Goal: Task Accomplishment & Management: Use online tool/utility

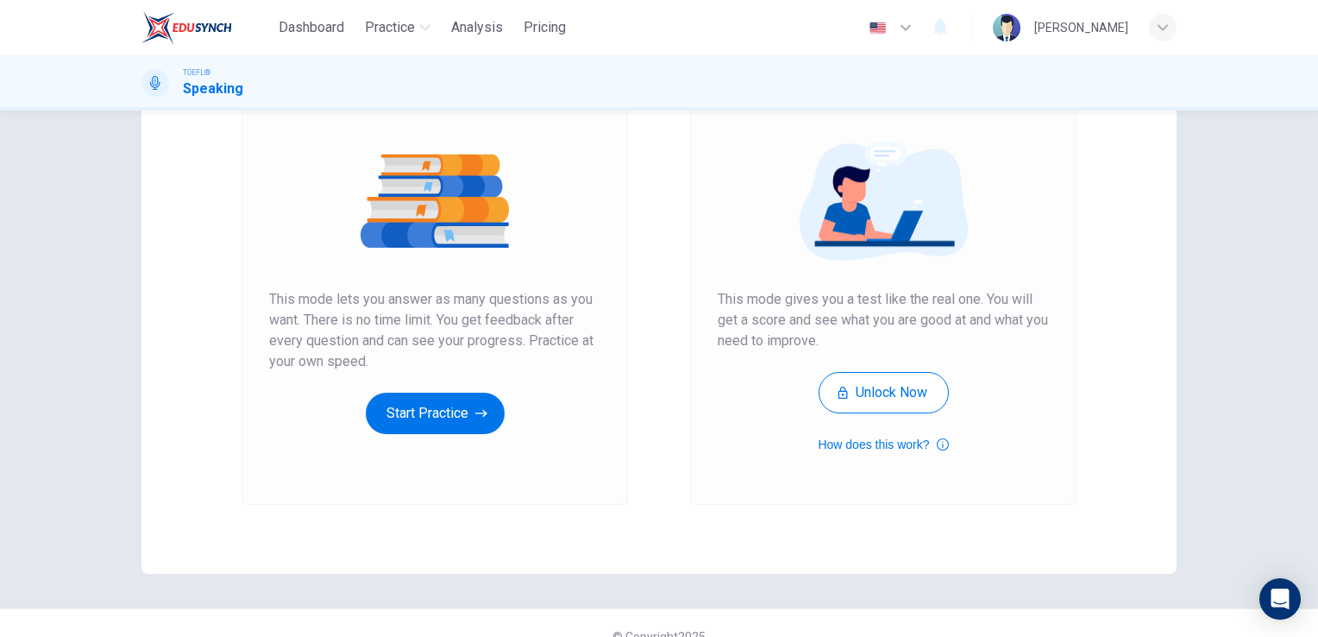
scroll to position [172, 0]
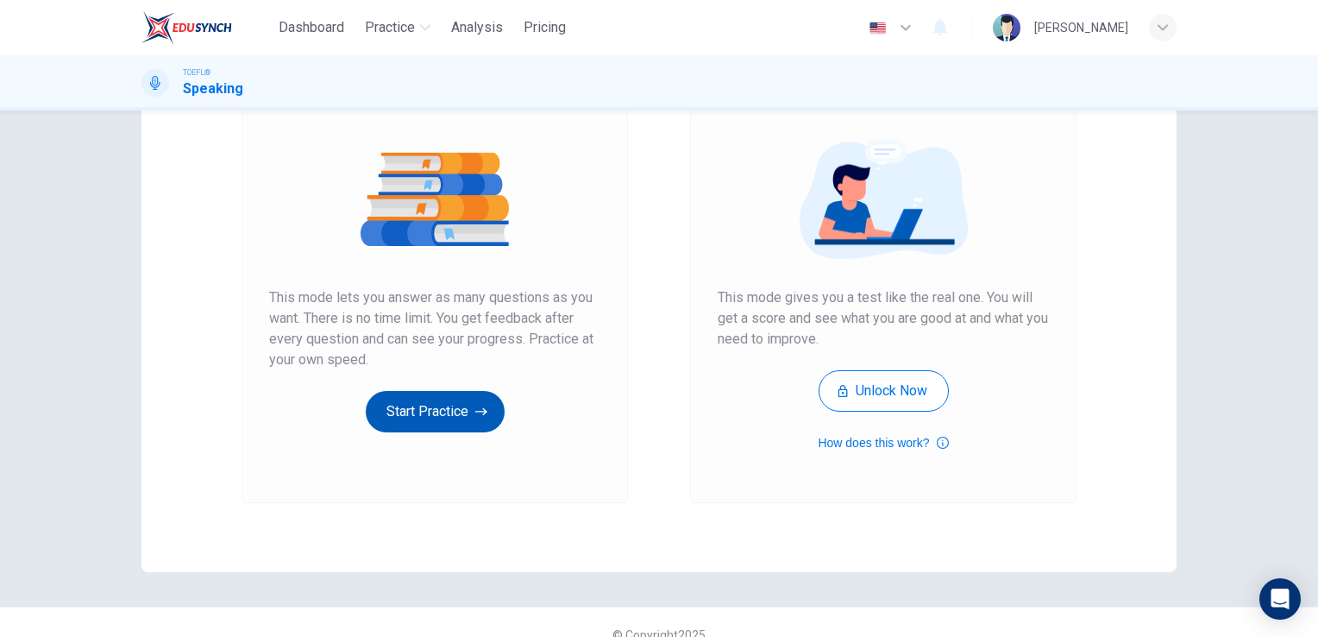
click at [451, 416] on button "Start Practice" at bounding box center [435, 411] width 139 height 41
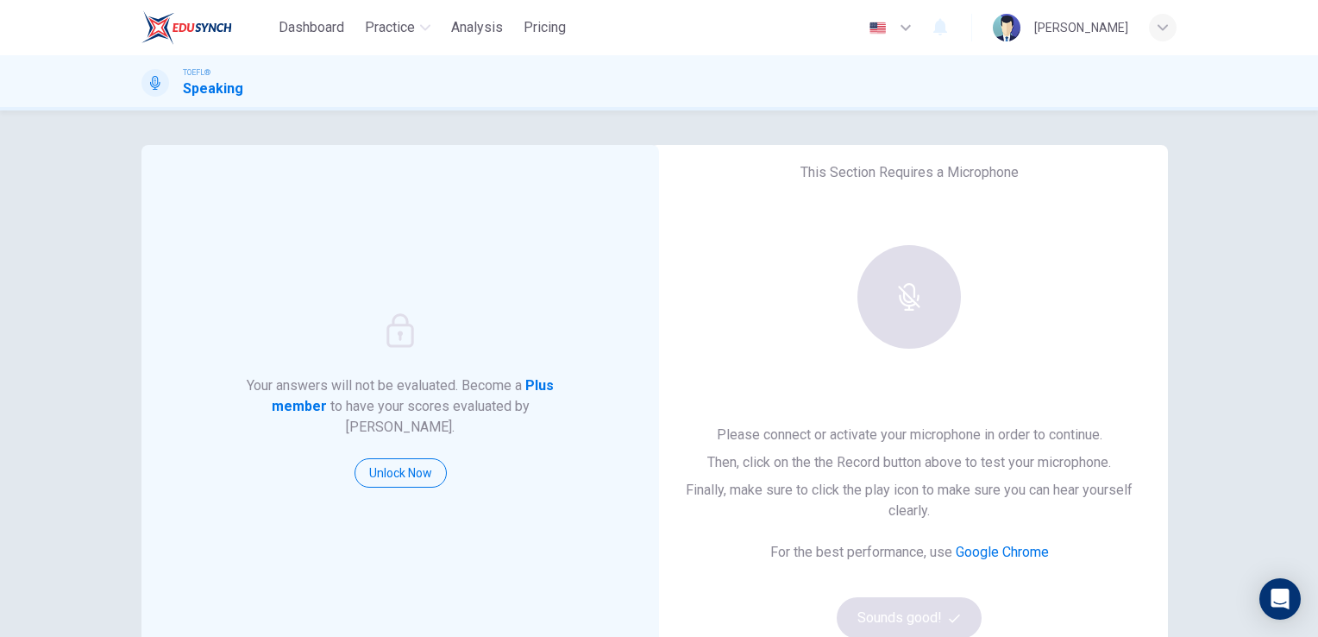
scroll to position [86, 0]
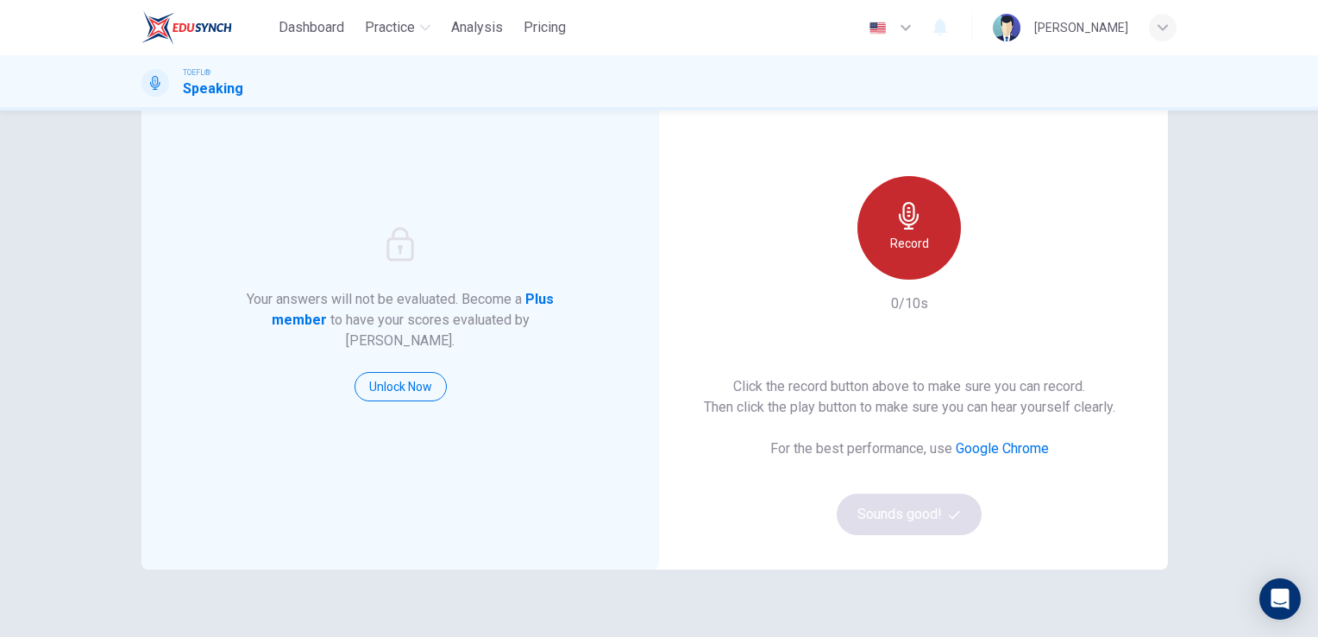
click at [906, 252] on h6 "Record" at bounding box center [909, 243] width 39 height 21
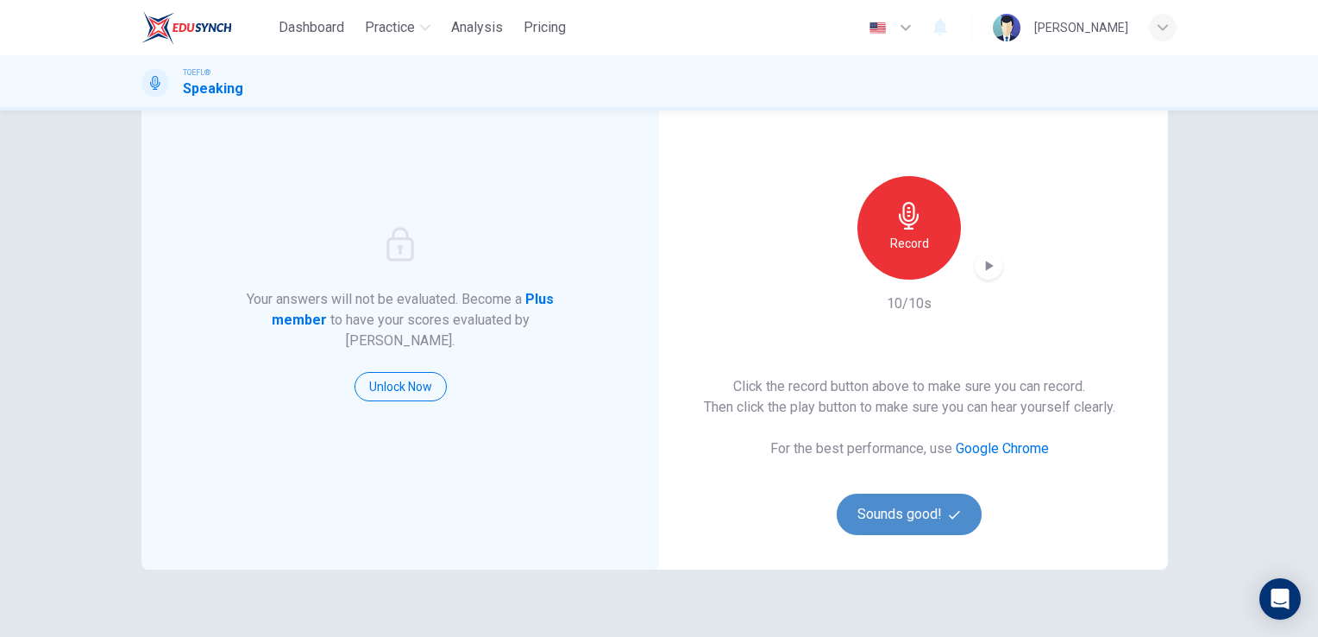
click at [897, 526] on button "Sounds good!" at bounding box center [909, 513] width 145 height 41
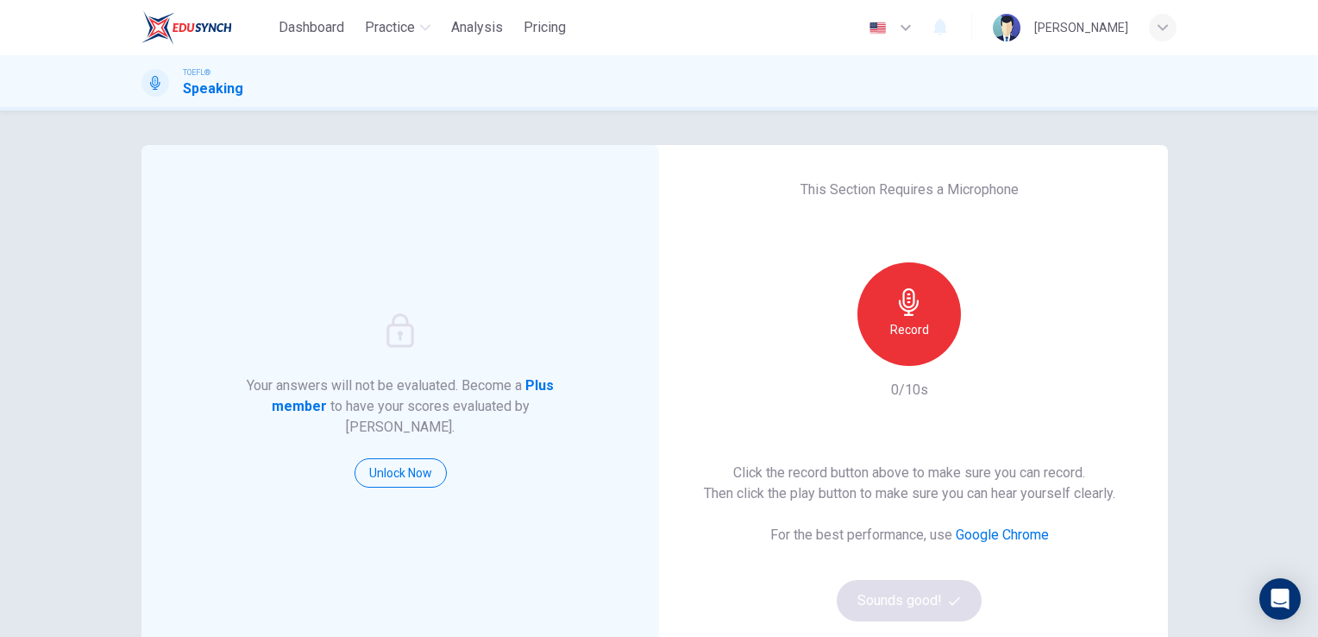
click at [928, 348] on div "Record" at bounding box center [908, 313] width 103 height 103
click at [889, 599] on button "Sounds good!" at bounding box center [909, 600] width 145 height 41
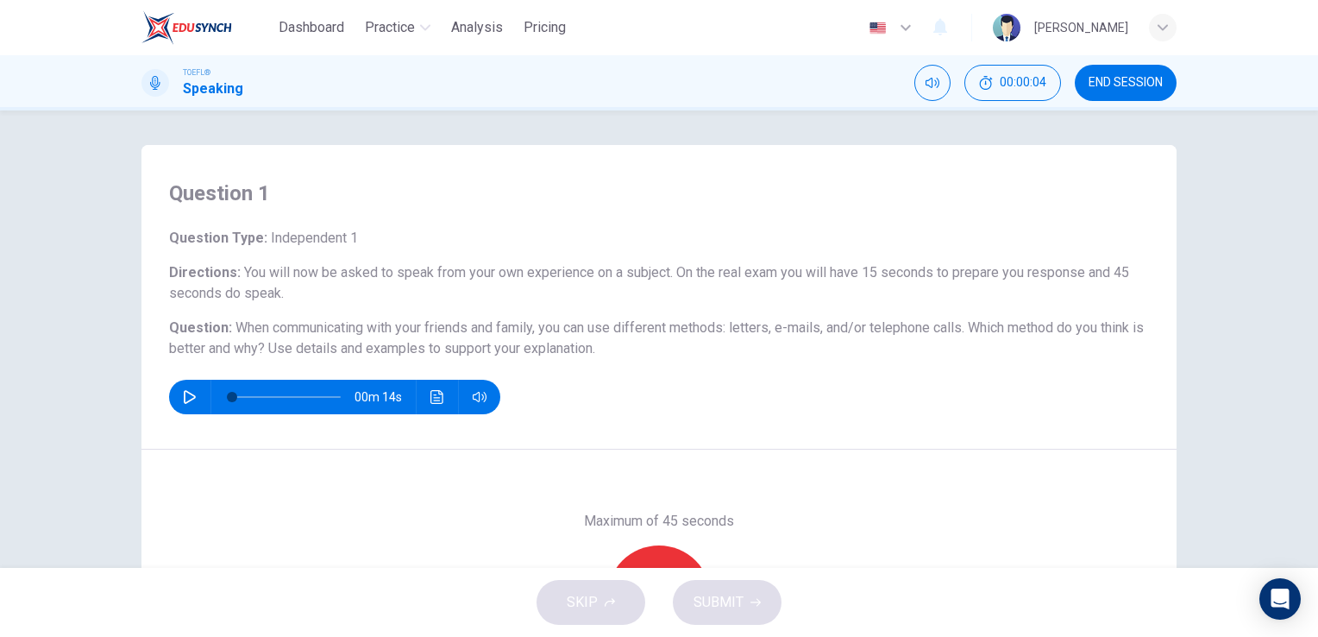
click at [193, 390] on button "button" at bounding box center [190, 396] width 28 height 34
type input "6"
click at [185, 399] on icon "button" at bounding box center [190, 397] width 14 height 14
click at [185, 399] on icon "button" at bounding box center [190, 397] width 12 height 14
click at [188, 396] on icon "button" at bounding box center [190, 397] width 14 height 14
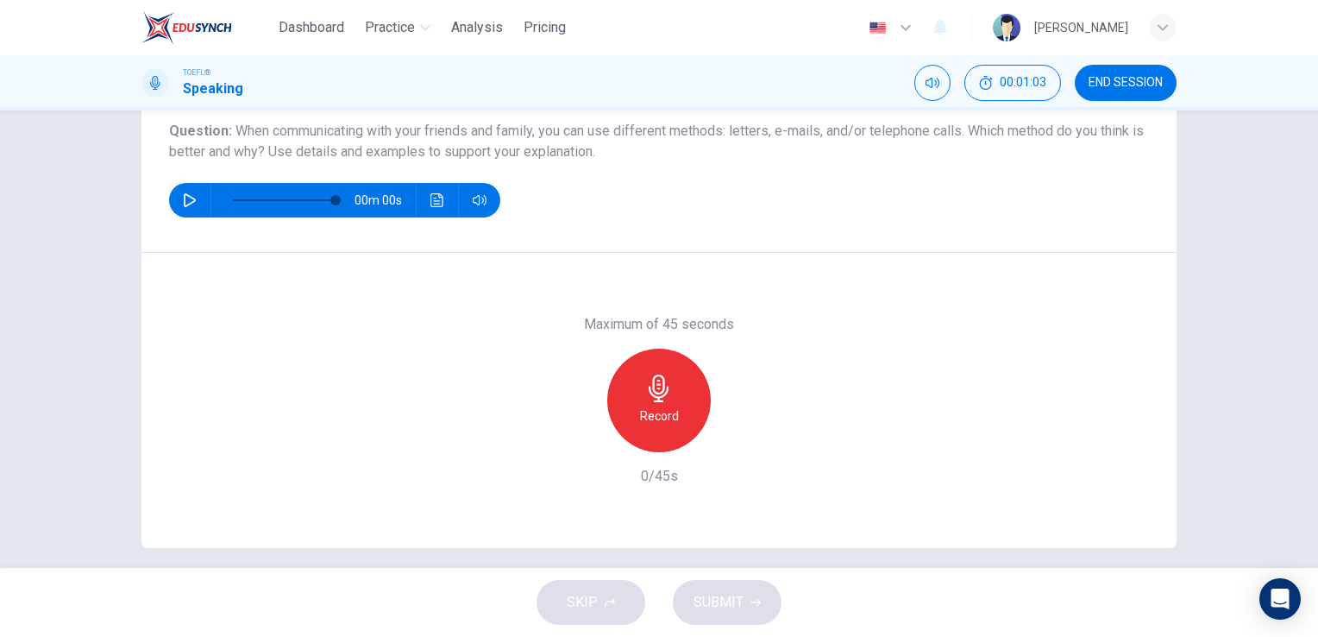
scroll to position [210, 0]
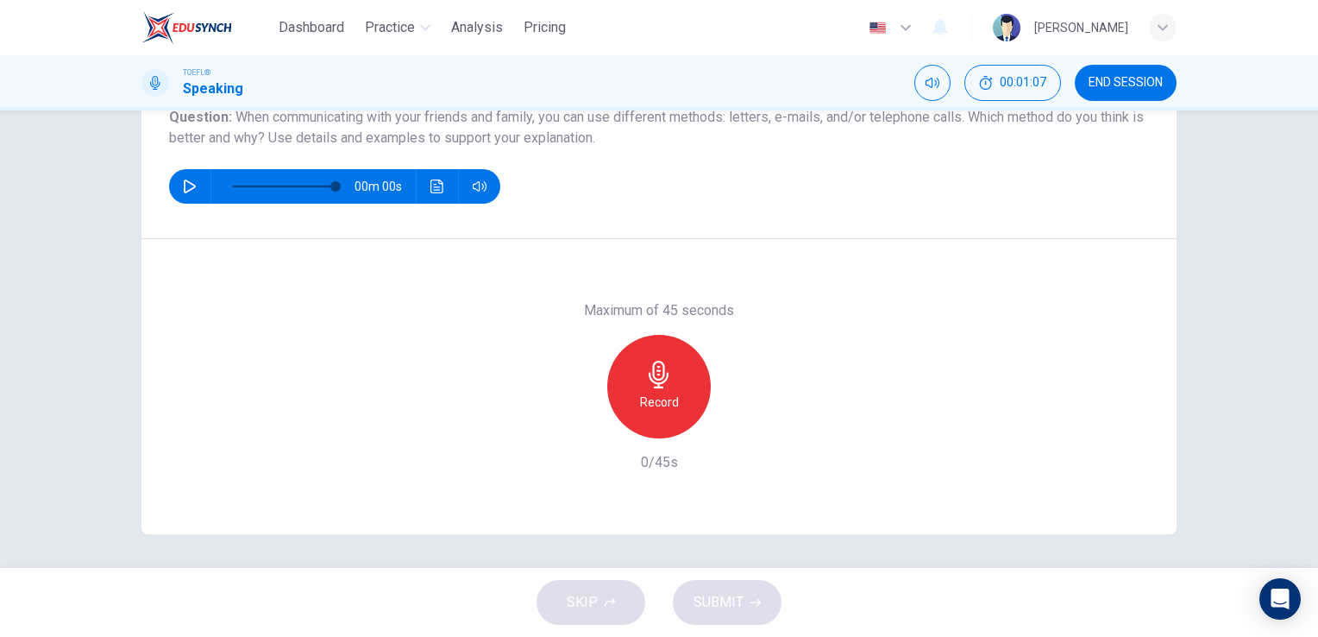
click at [657, 371] on icon "button" at bounding box center [659, 375] width 28 height 28
click at [566, 423] on div "button" at bounding box center [580, 425] width 28 height 28
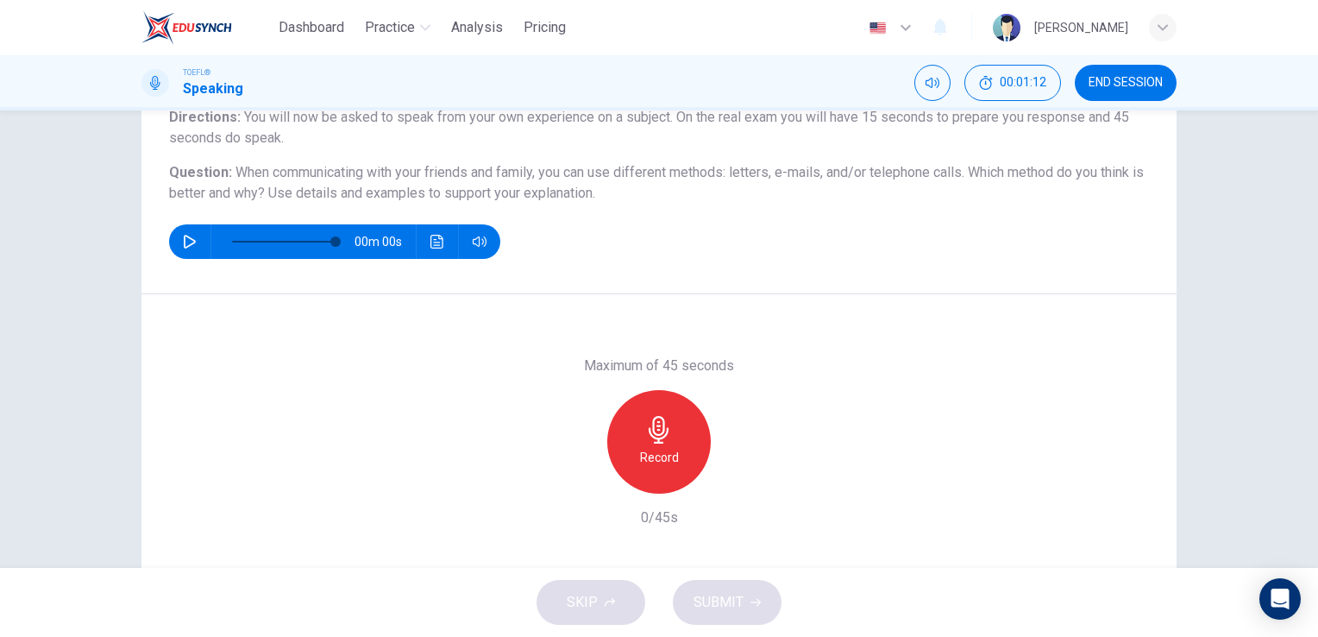
scroll to position [124, 0]
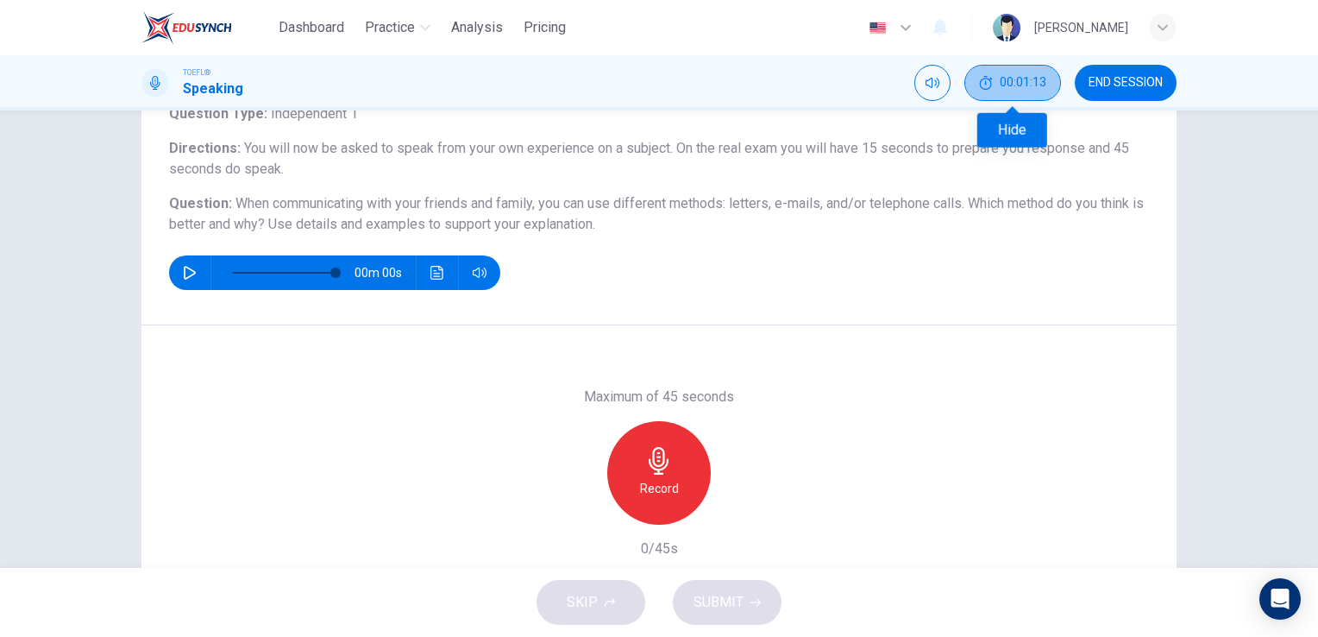
click at [1025, 95] on button "00:01:13" at bounding box center [1012, 83] width 97 height 36
click at [1042, 94] on button "Show" at bounding box center [1043, 83] width 36 height 36
click at [1005, 81] on span "00:01:14" at bounding box center [1023, 83] width 47 height 14
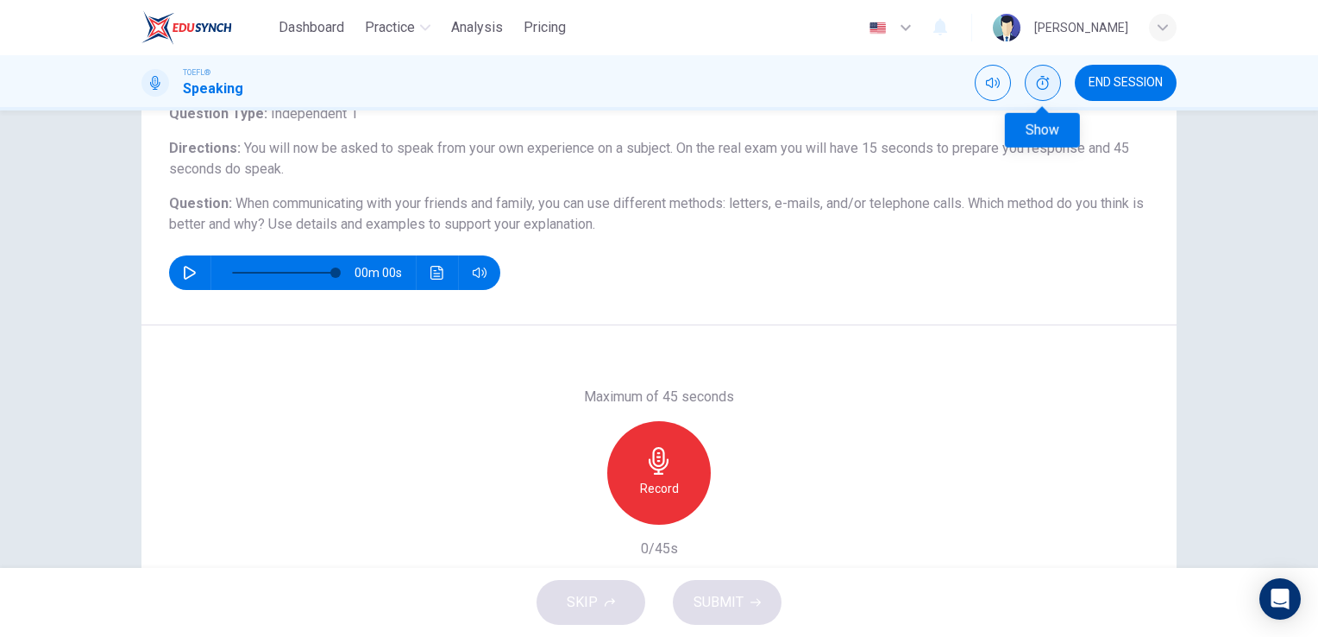
click at [1005, 81] on button "Mute" at bounding box center [993, 83] width 36 height 36
click at [1005, 81] on button "Unmute" at bounding box center [993, 83] width 36 height 36
click at [1038, 81] on icon "Show" at bounding box center [1043, 83] width 14 height 14
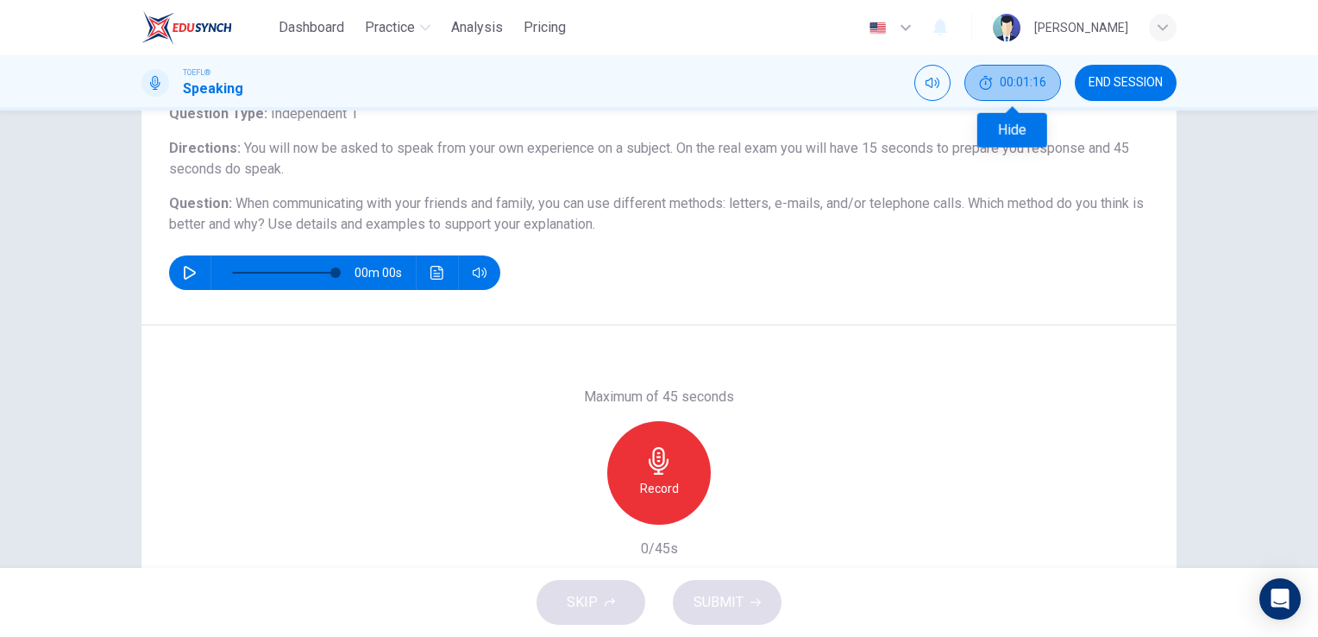
click at [1038, 81] on span "00:01:16" at bounding box center [1023, 83] width 47 height 14
click at [993, 81] on icon "Hide" at bounding box center [986, 83] width 14 height 14
click at [1038, 81] on span "00:01:16" at bounding box center [1023, 83] width 47 height 14
click at [993, 81] on icon "Hide" at bounding box center [986, 83] width 14 height 14
click at [1038, 81] on span "00:01:16" at bounding box center [1023, 83] width 47 height 14
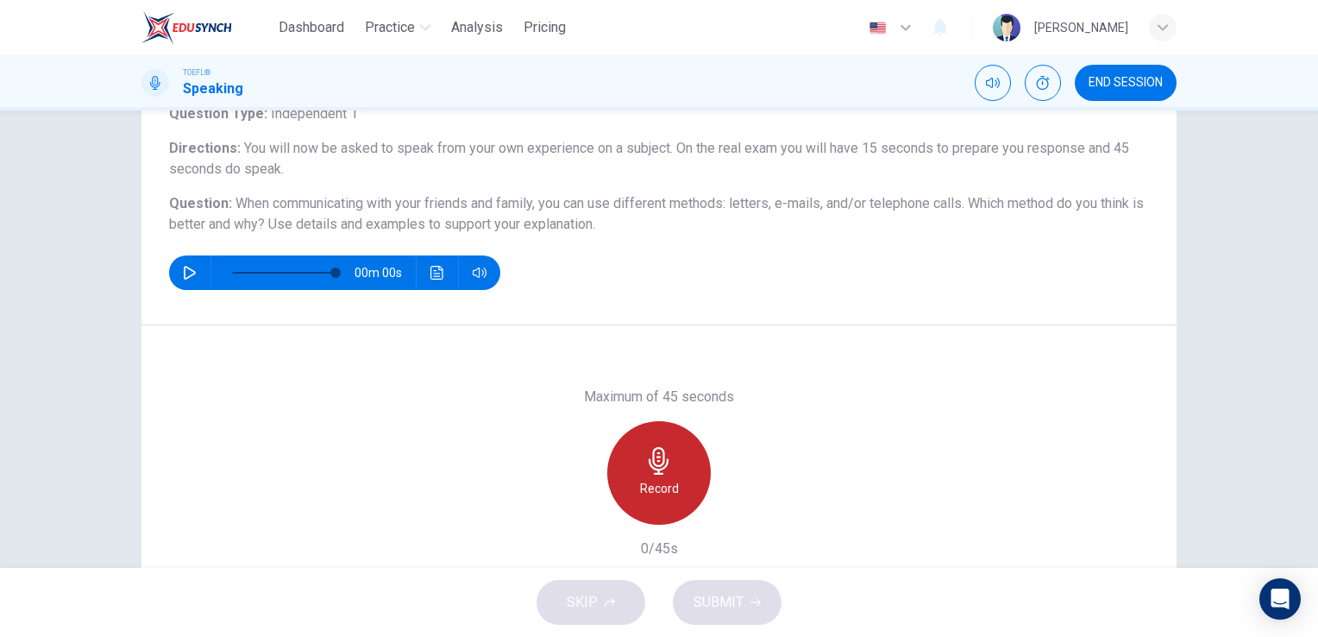
click at [650, 481] on h6 "Record" at bounding box center [659, 488] width 39 height 21
click at [651, 494] on h6 "Stop" at bounding box center [659, 488] width 26 height 21
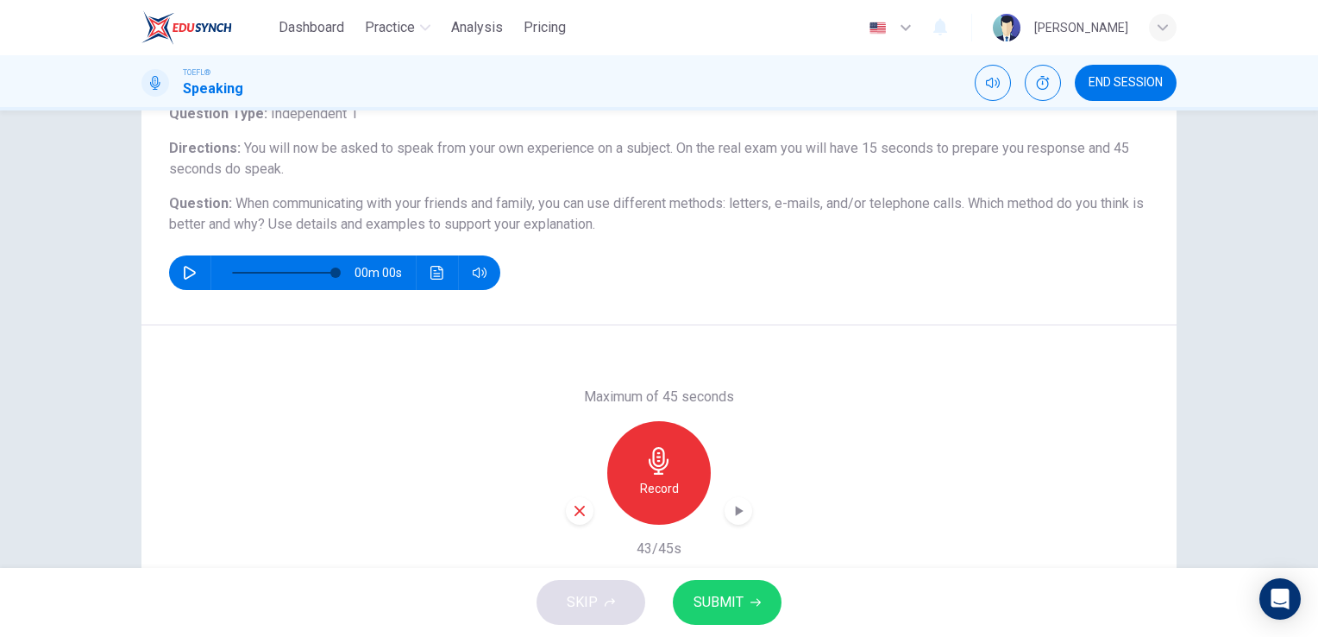
click at [714, 602] on span "SUBMIT" at bounding box center [718, 602] width 50 height 24
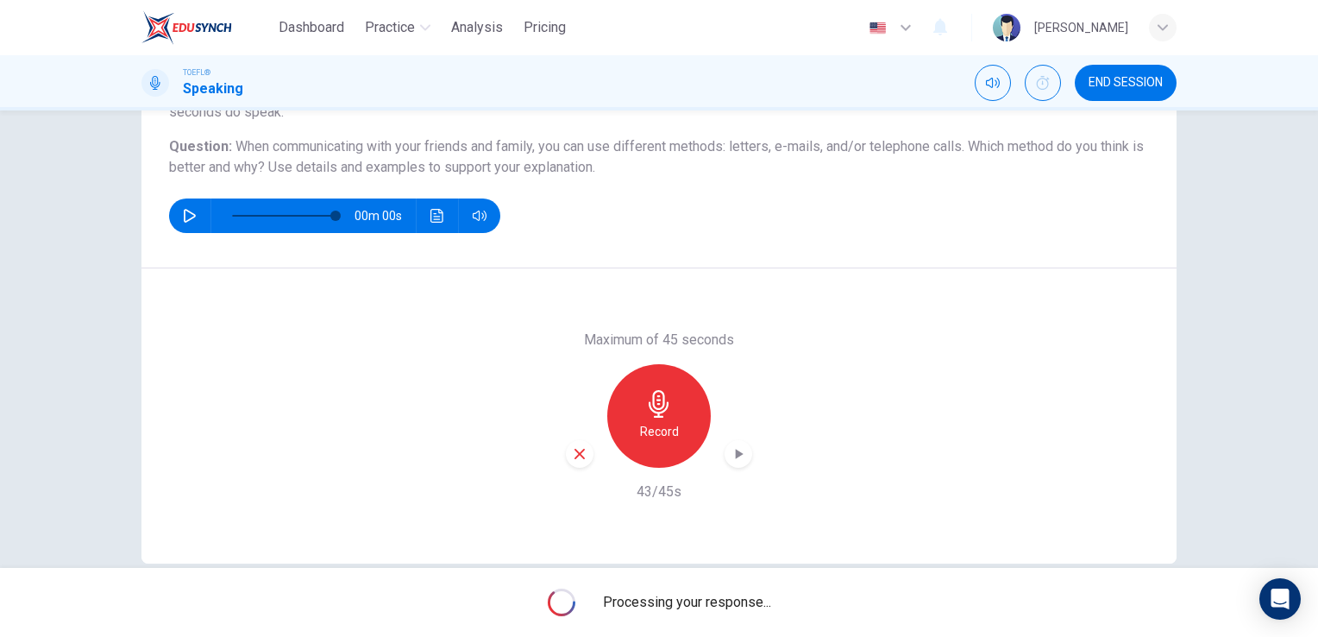
scroll to position [210, 0]
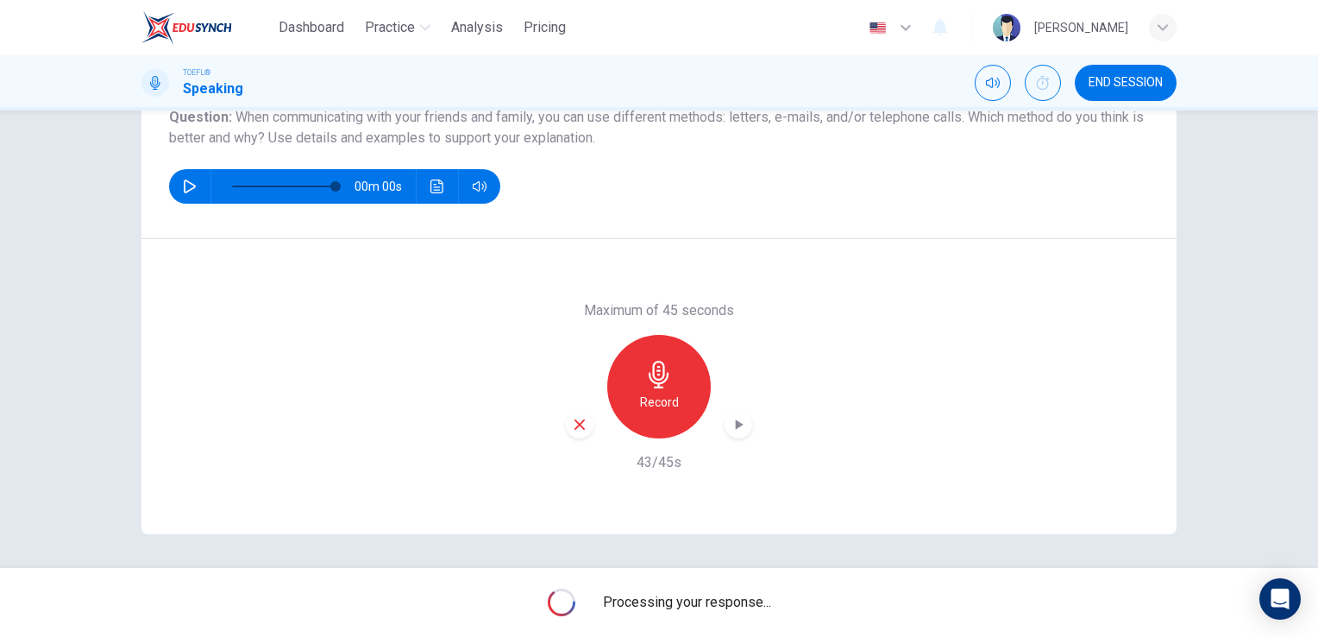
type input "0"
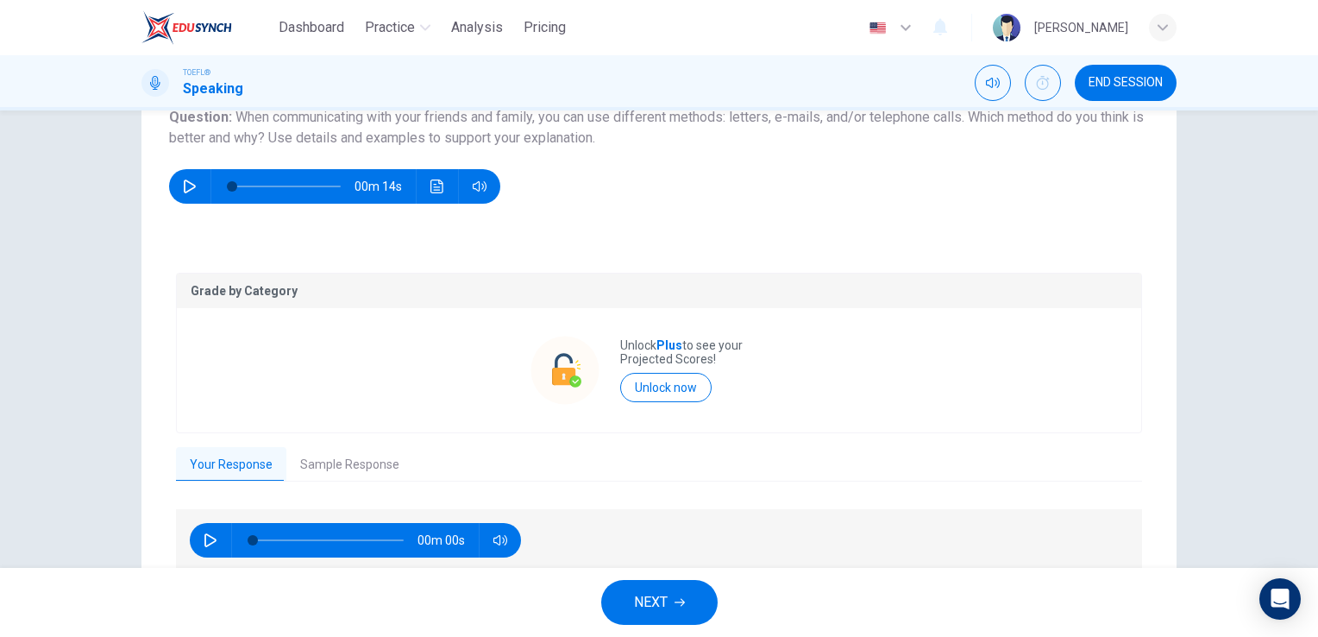
scroll to position [284, 0]
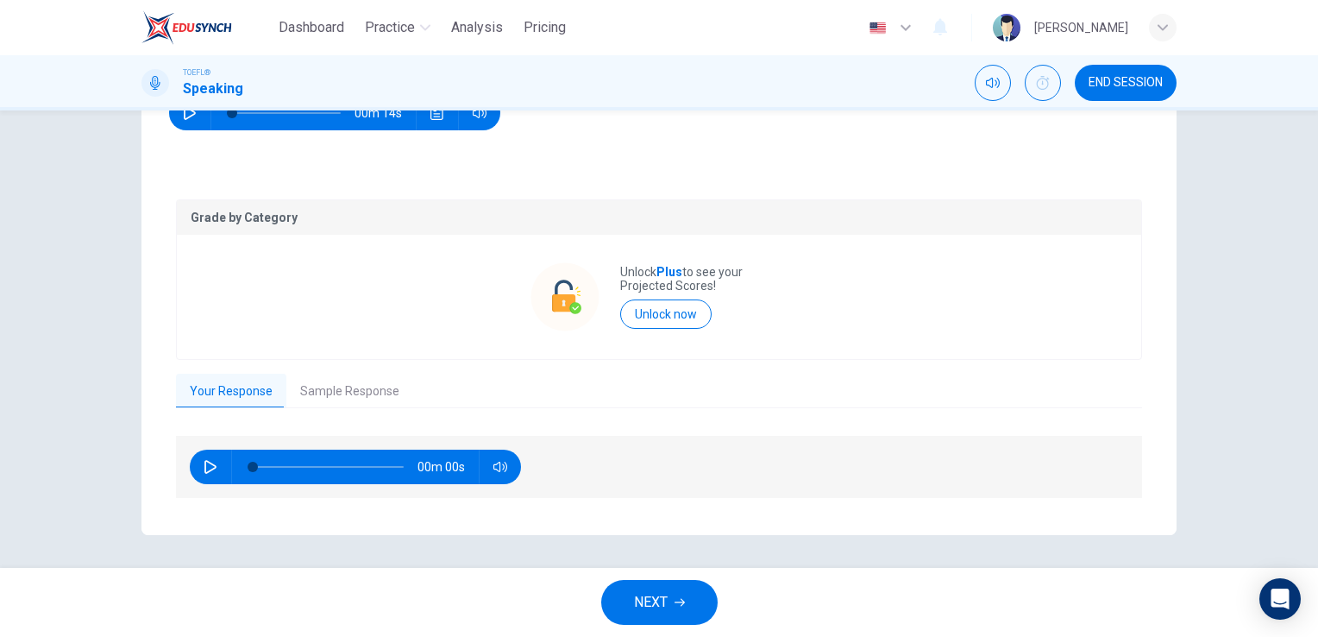
click at [355, 391] on button "Sample Response" at bounding box center [349, 391] width 127 height 36
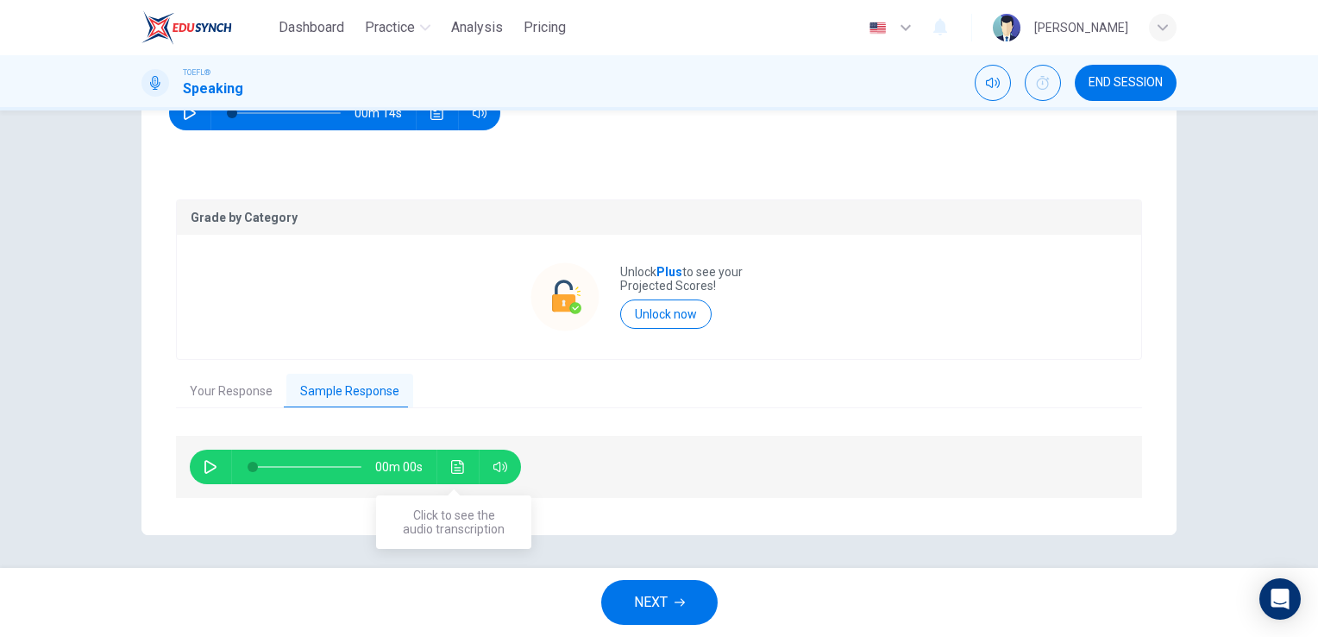
click at [458, 471] on icon "Click to see the audio transcription" at bounding box center [457, 467] width 13 height 14
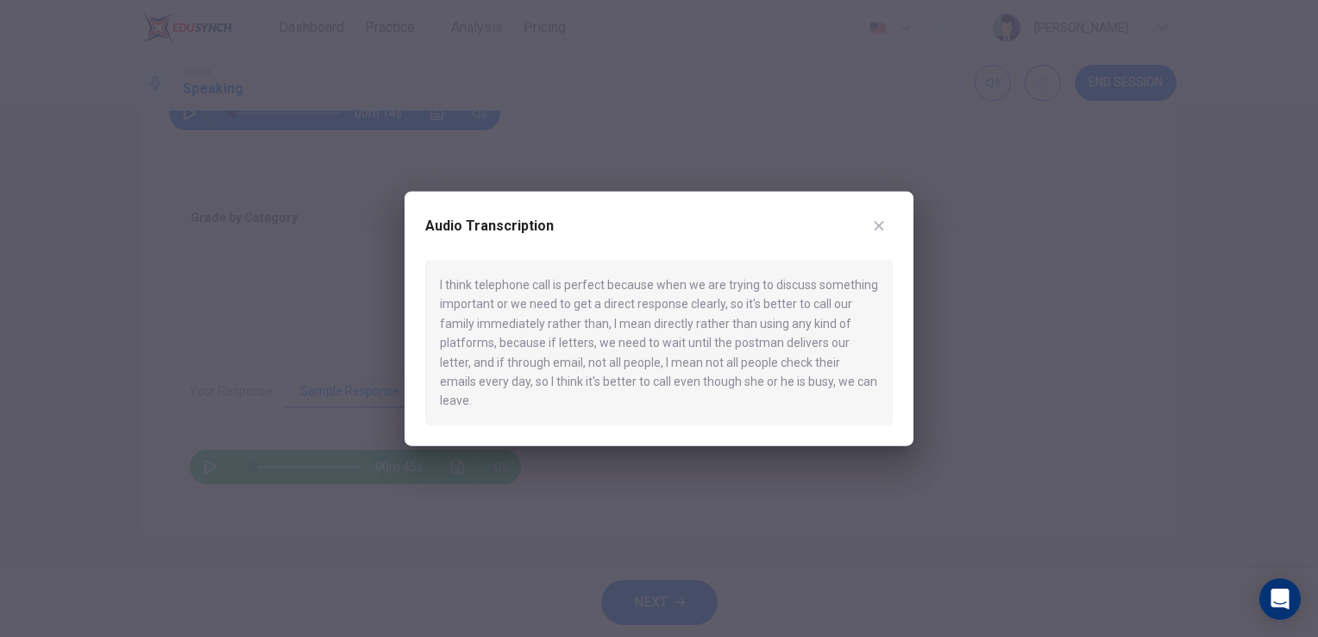
click at [202, 331] on div at bounding box center [659, 318] width 1318 height 637
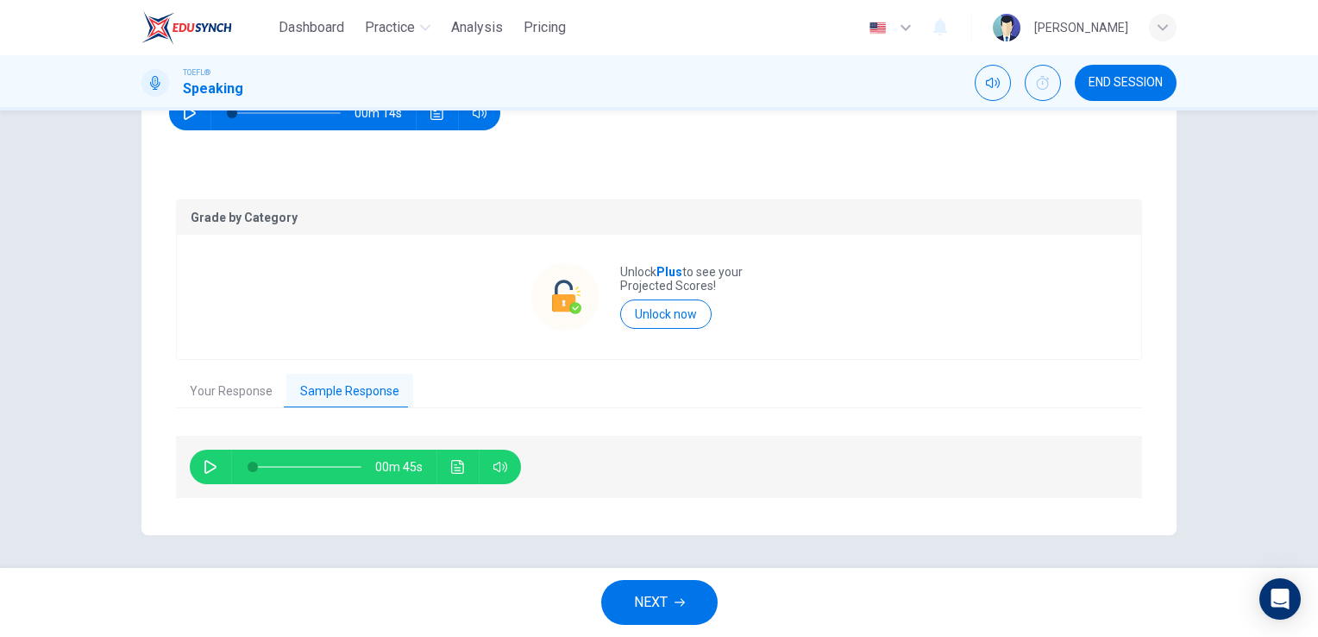
click at [215, 392] on button "Your Response" at bounding box center [231, 391] width 110 height 36
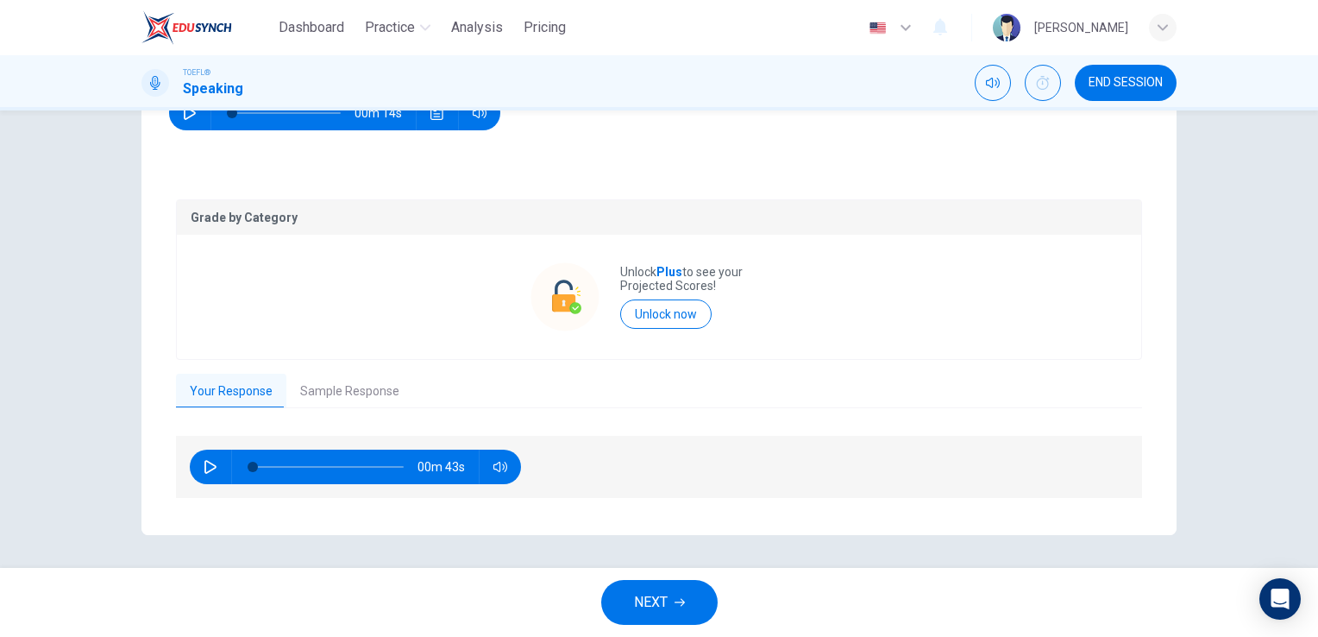
click at [480, 467] on div "00m 43s" at bounding box center [355, 466] width 331 height 34
click at [197, 463] on button "button" at bounding box center [211, 466] width 28 height 34
type input "0"
click at [656, 605] on span "NEXT" at bounding box center [651, 602] width 34 height 24
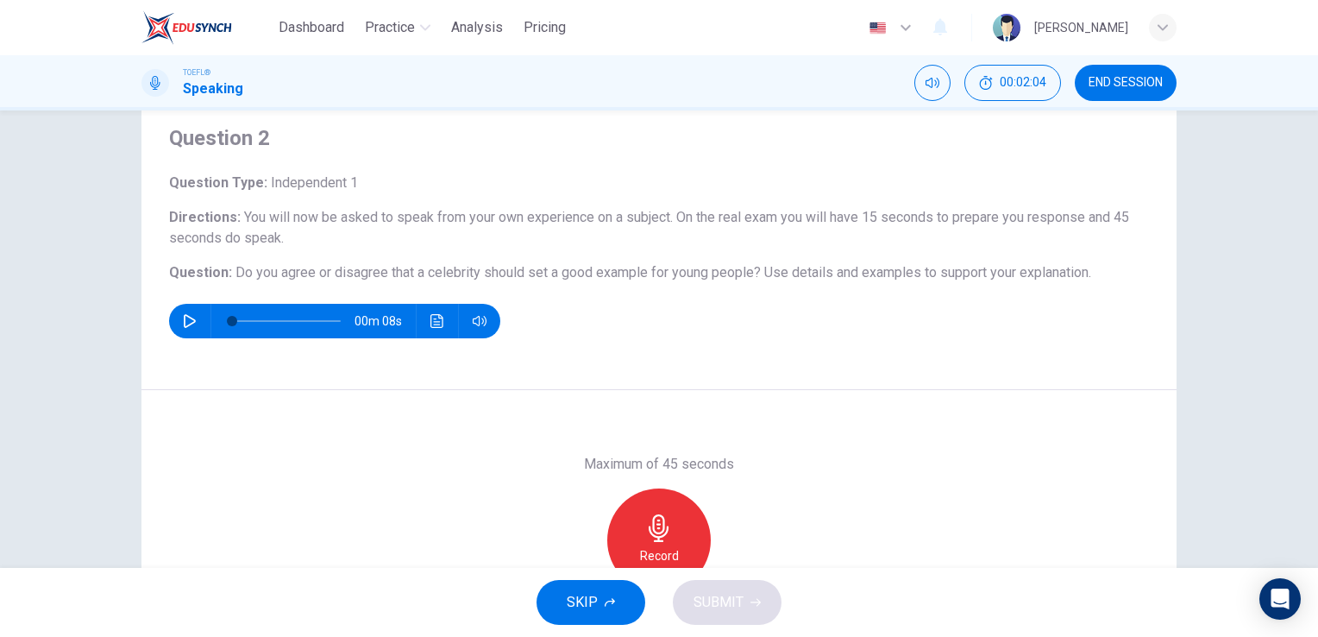
scroll to position [86, 0]
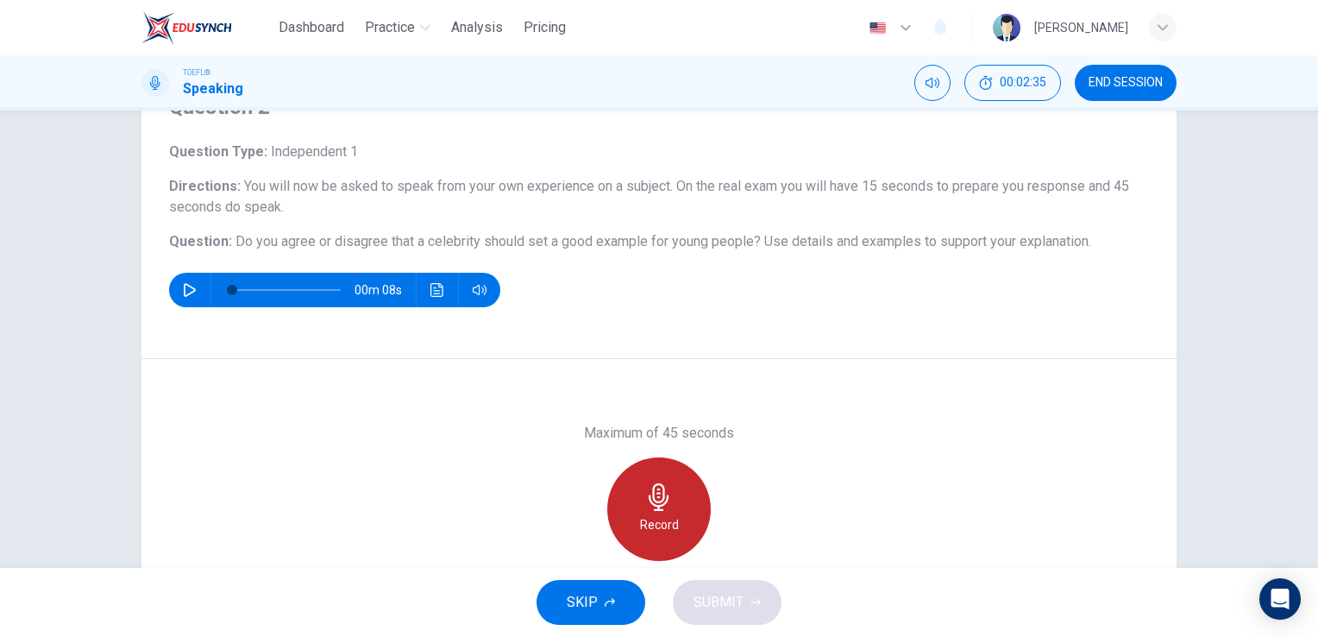
click at [662, 483] on icon "button" at bounding box center [659, 497] width 28 height 28
click at [628, 499] on div "Stop" at bounding box center [658, 508] width 103 height 103
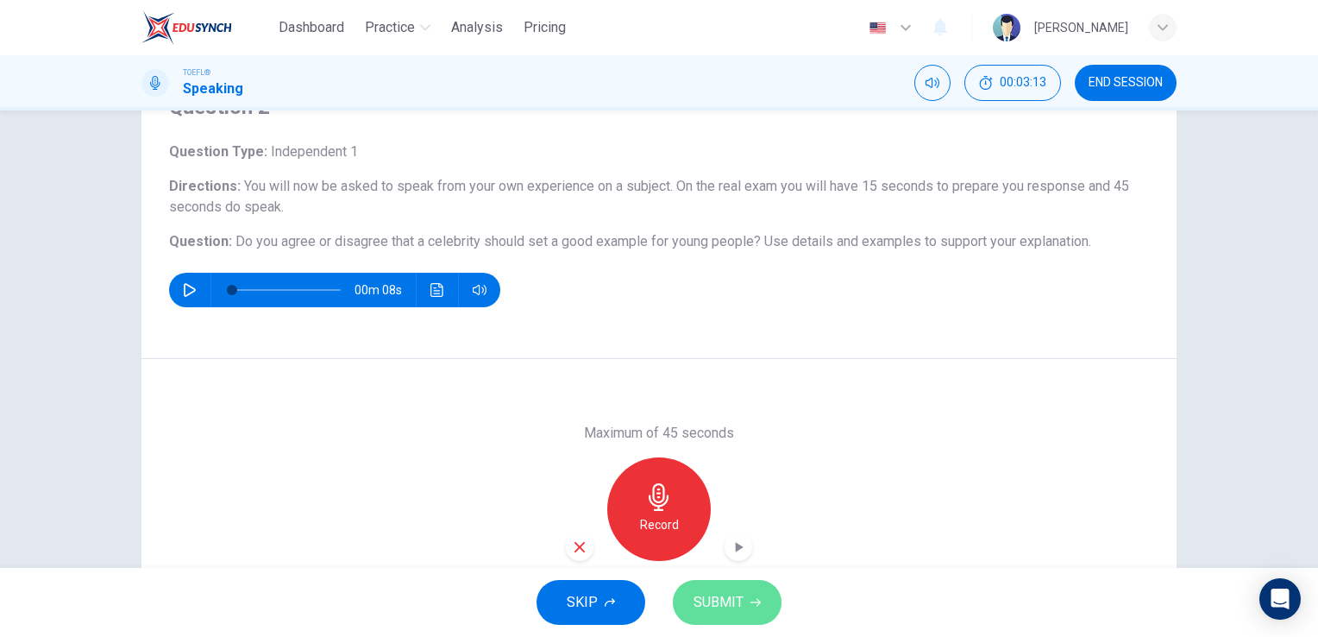
click at [759, 620] on button "SUBMIT" at bounding box center [727, 602] width 109 height 45
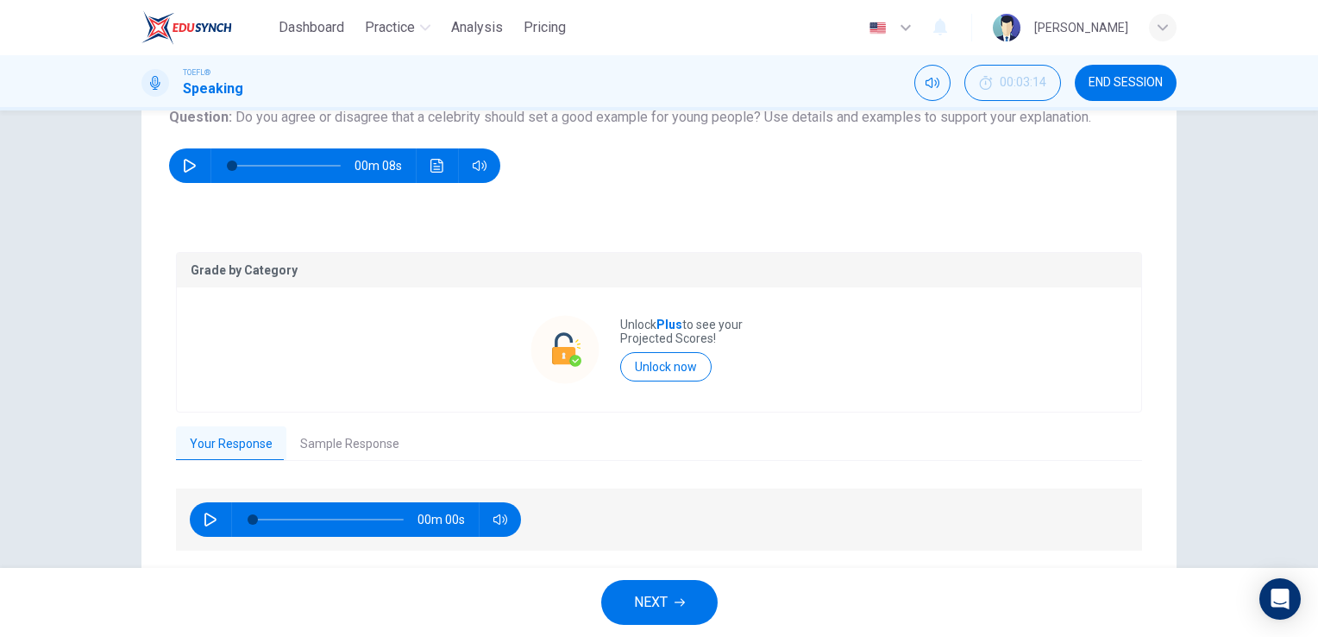
scroll to position [263, 0]
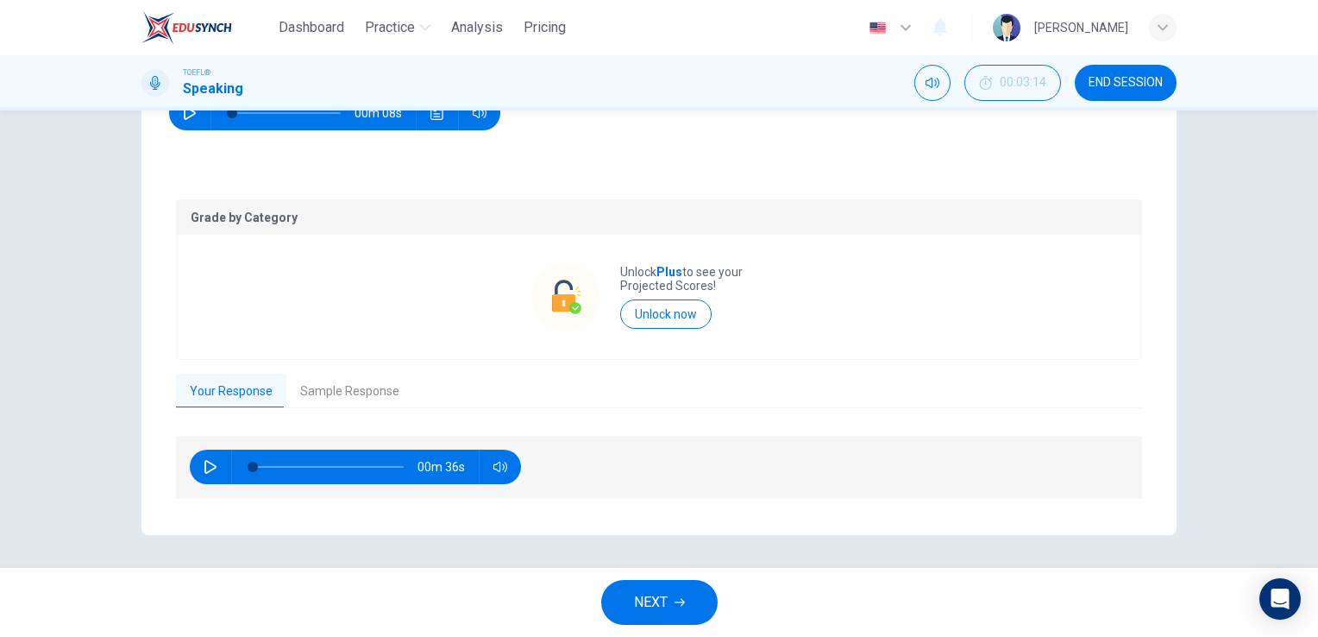
click at [309, 381] on button "Sample Response" at bounding box center [349, 391] width 127 height 36
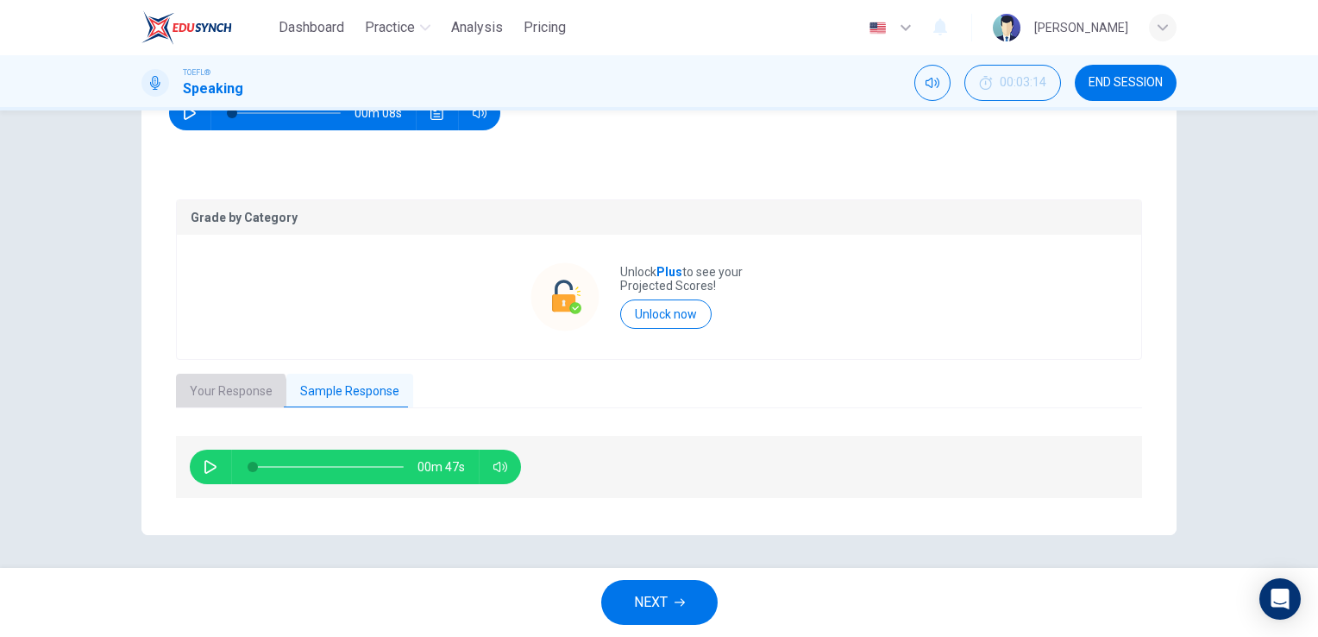
click at [226, 392] on button "Your Response" at bounding box center [231, 391] width 110 height 36
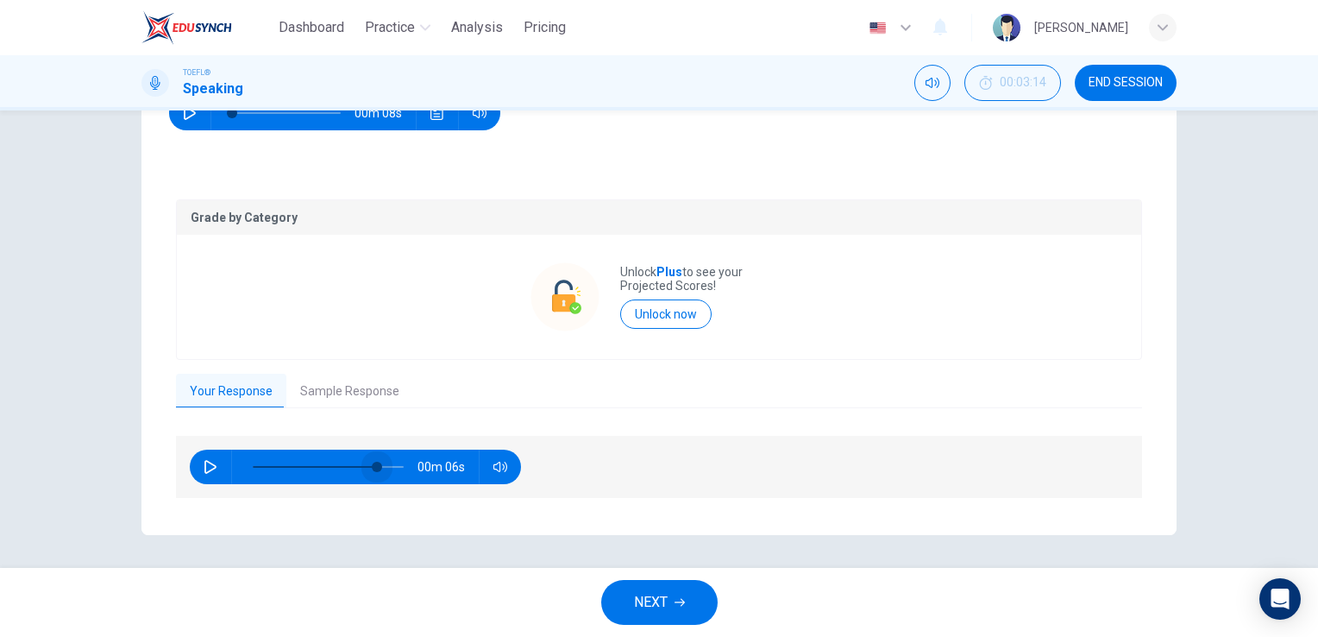
drag, startPoint x: 245, startPoint y: 464, endPoint x: 400, endPoint y: 463, distance: 155.3
click at [382, 463] on span at bounding box center [377, 466] width 10 height 10
drag, startPoint x: 394, startPoint y: 467, endPoint x: 370, endPoint y: 467, distance: 24.2
click at [370, 467] on span at bounding box center [373, 466] width 10 height 10
click at [190, 467] on div "00m 07s" at bounding box center [355, 466] width 331 height 34
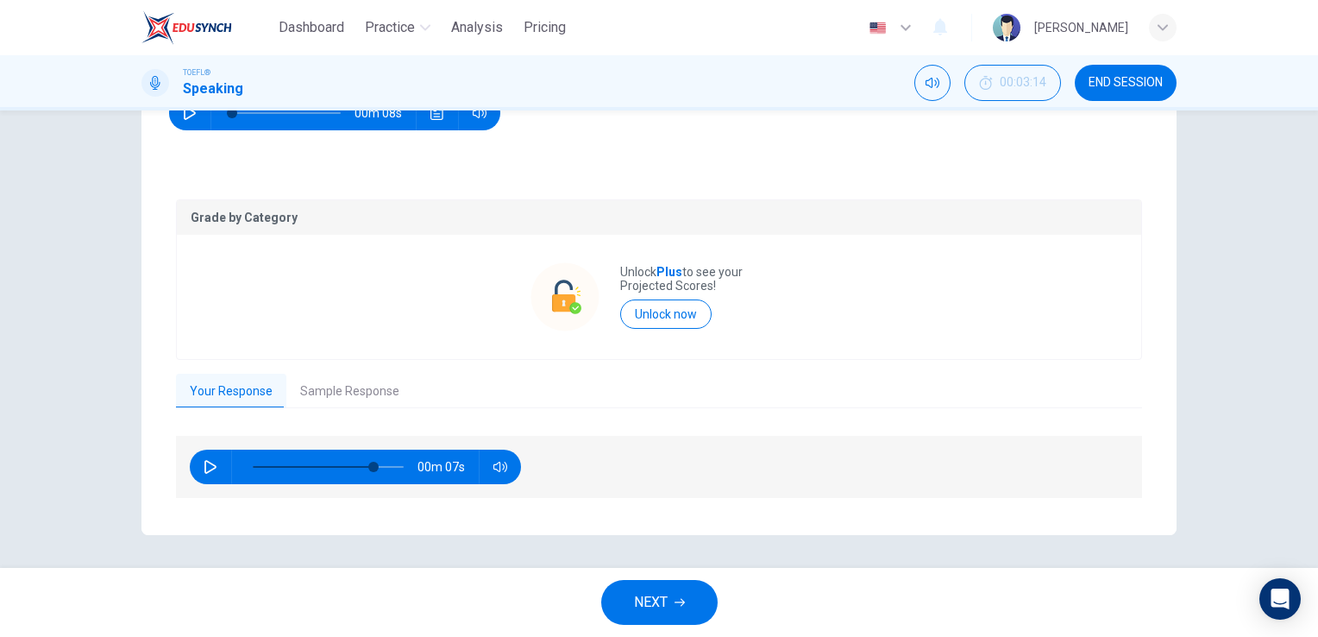
drag, startPoint x: 244, startPoint y: 458, endPoint x: 224, endPoint y: 459, distance: 19.9
click at [241, 458] on div at bounding box center [324, 466] width 185 height 34
click at [211, 460] on icon "button" at bounding box center [211, 467] width 14 height 14
type input "0"
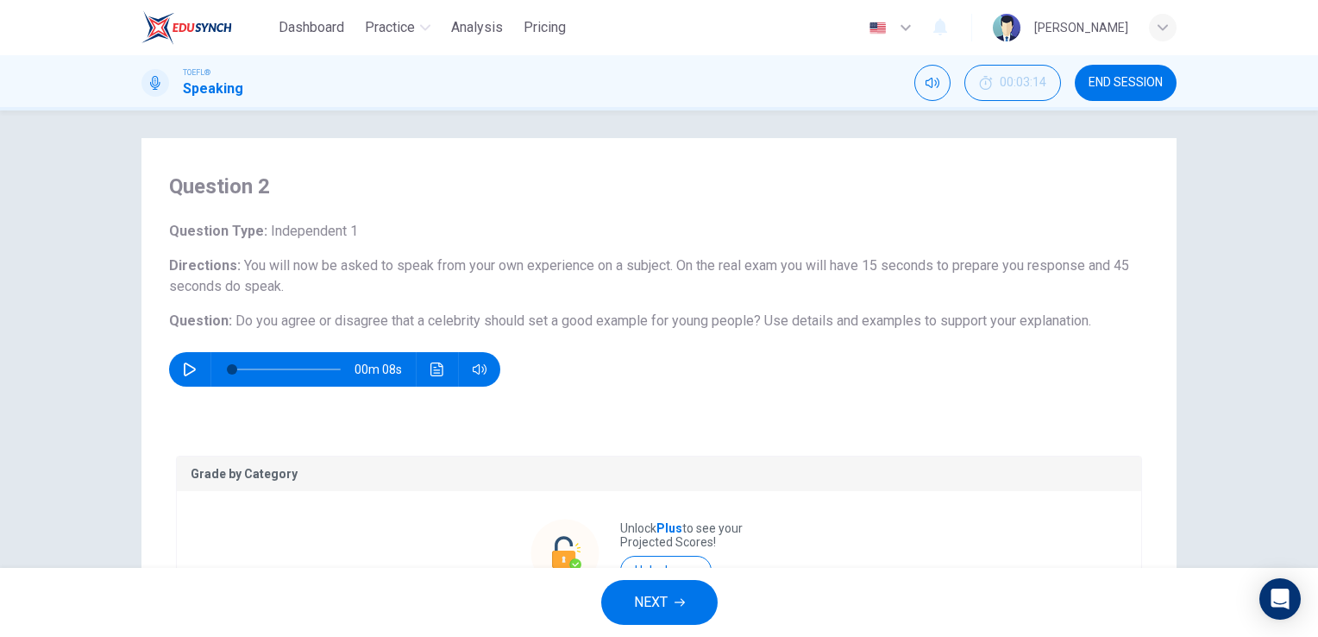
scroll to position [0, 0]
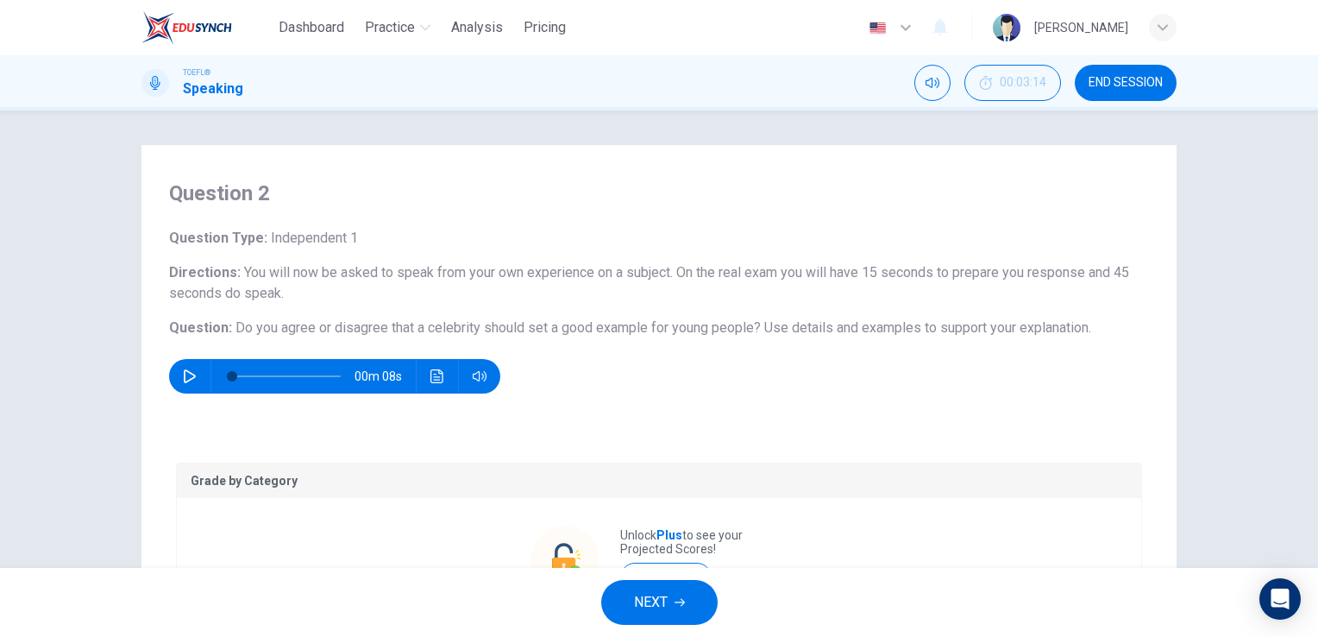
click at [666, 592] on span "NEXT" at bounding box center [651, 602] width 34 height 24
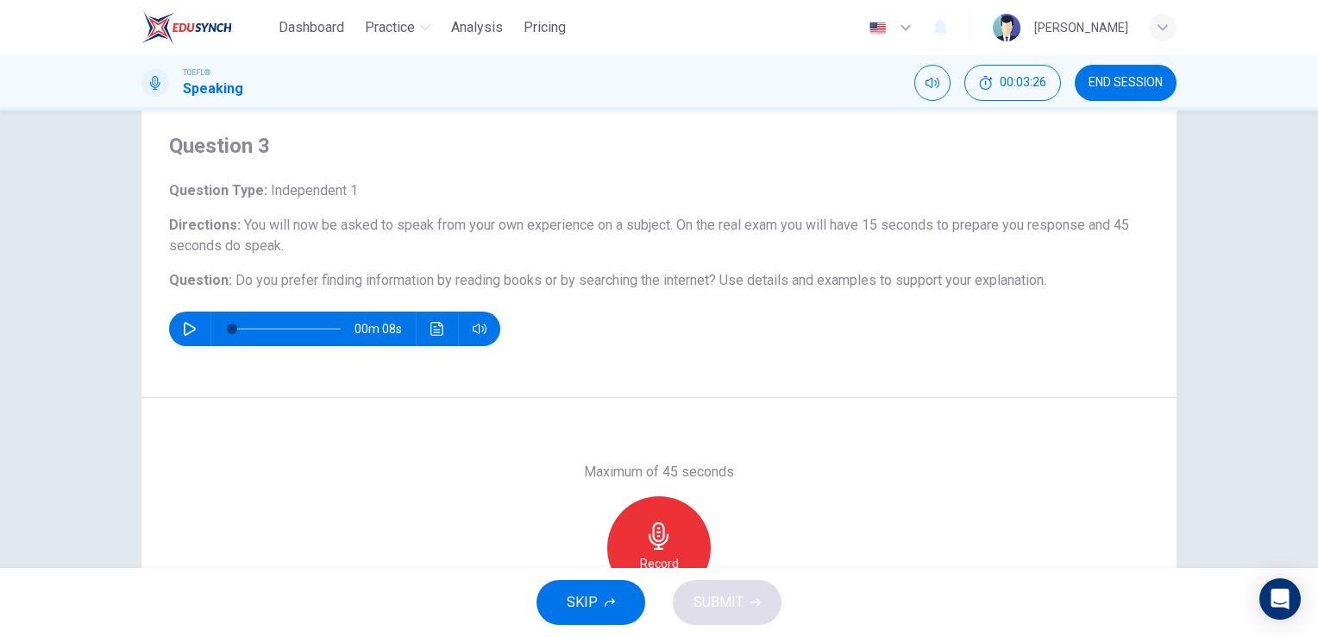
scroll to position [86, 0]
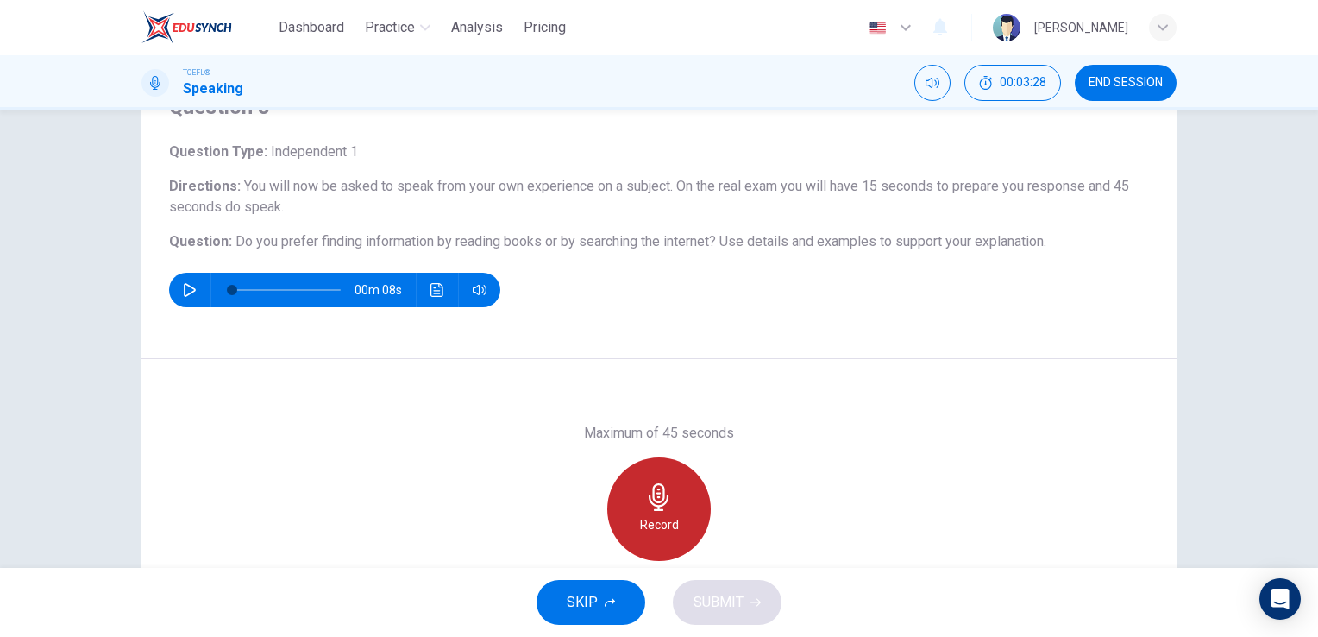
click at [677, 502] on div "Record" at bounding box center [658, 508] width 103 height 103
click at [661, 499] on icon "button" at bounding box center [659, 497] width 28 height 28
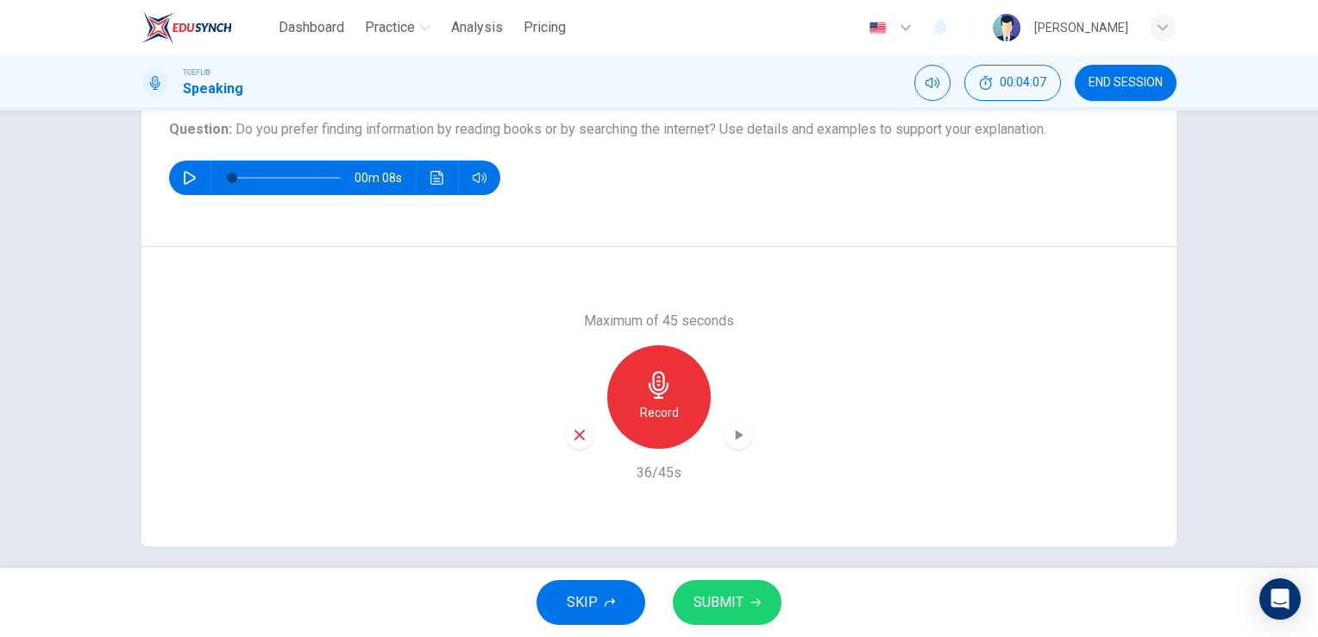
scroll to position [210, 0]
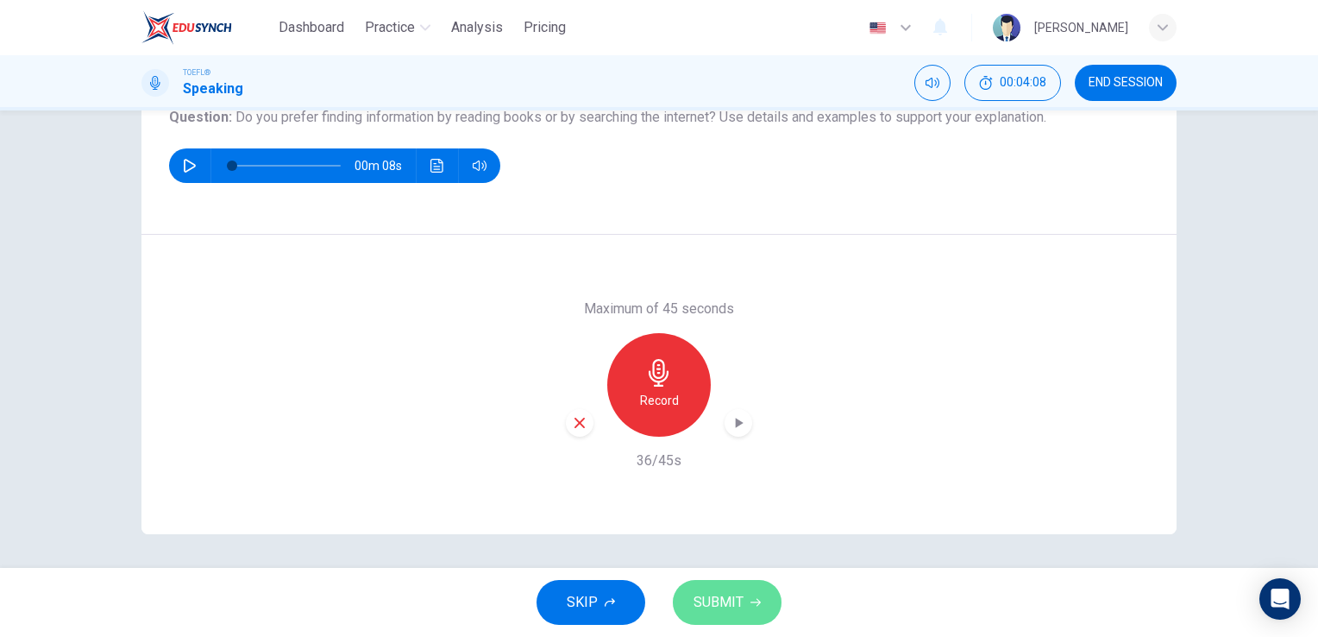
click at [719, 600] on span "SUBMIT" at bounding box center [718, 602] width 50 height 24
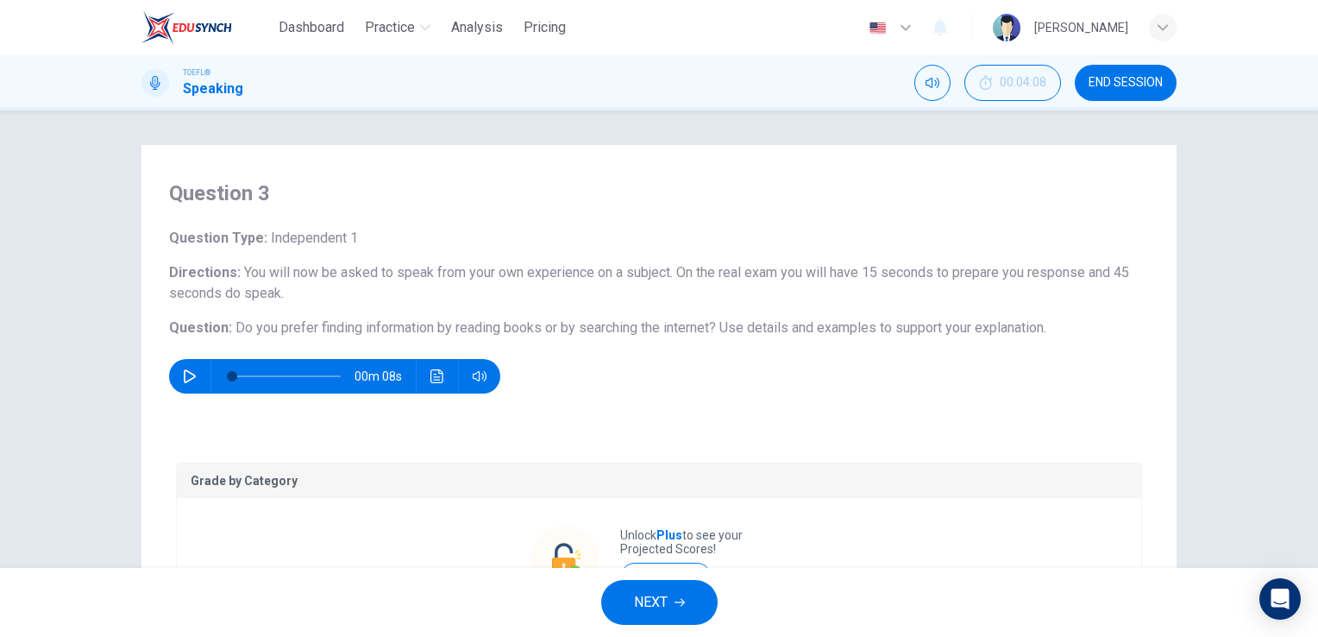
scroll to position [0, 0]
click at [668, 615] on button "NEXT" at bounding box center [659, 602] width 116 height 45
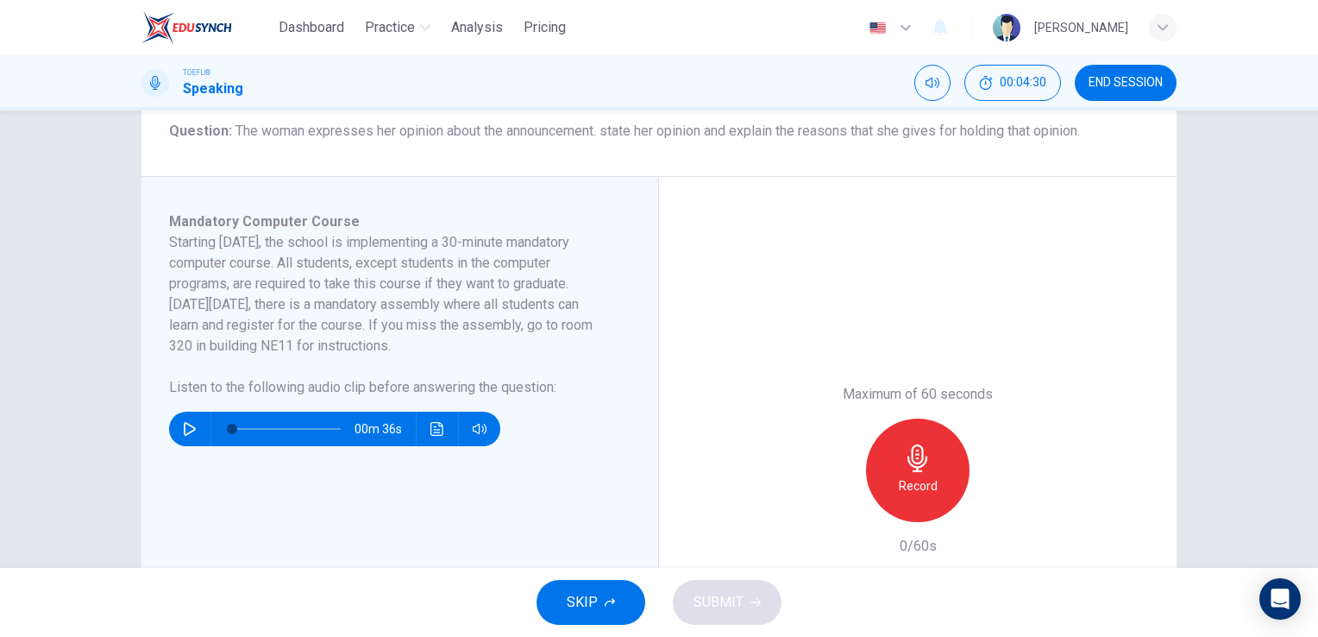
scroll to position [259, 0]
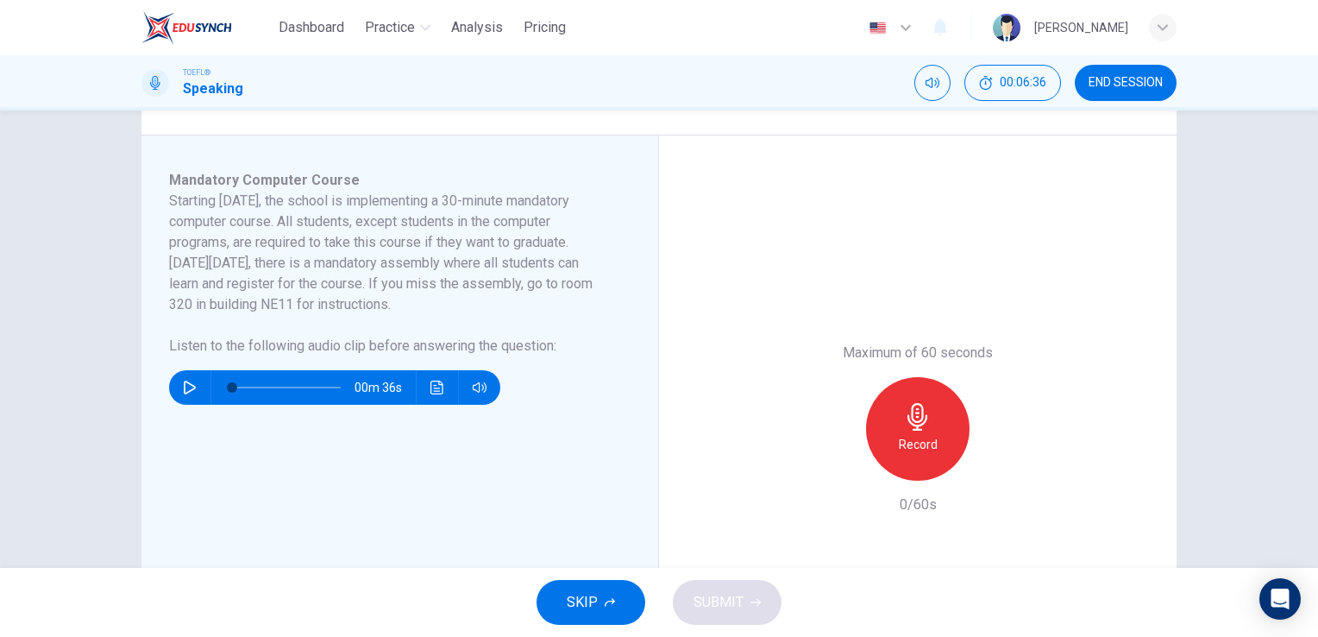
click at [189, 385] on icon "button" at bounding box center [190, 387] width 12 height 14
drag, startPoint x: 176, startPoint y: 383, endPoint x: 195, endPoint y: 379, distance: 19.3
click at [177, 383] on button "button" at bounding box center [190, 387] width 28 height 34
drag, startPoint x: 297, startPoint y: 385, endPoint x: 212, endPoint y: 387, distance: 84.6
click at [227, 387] on span at bounding box center [232, 387] width 10 height 10
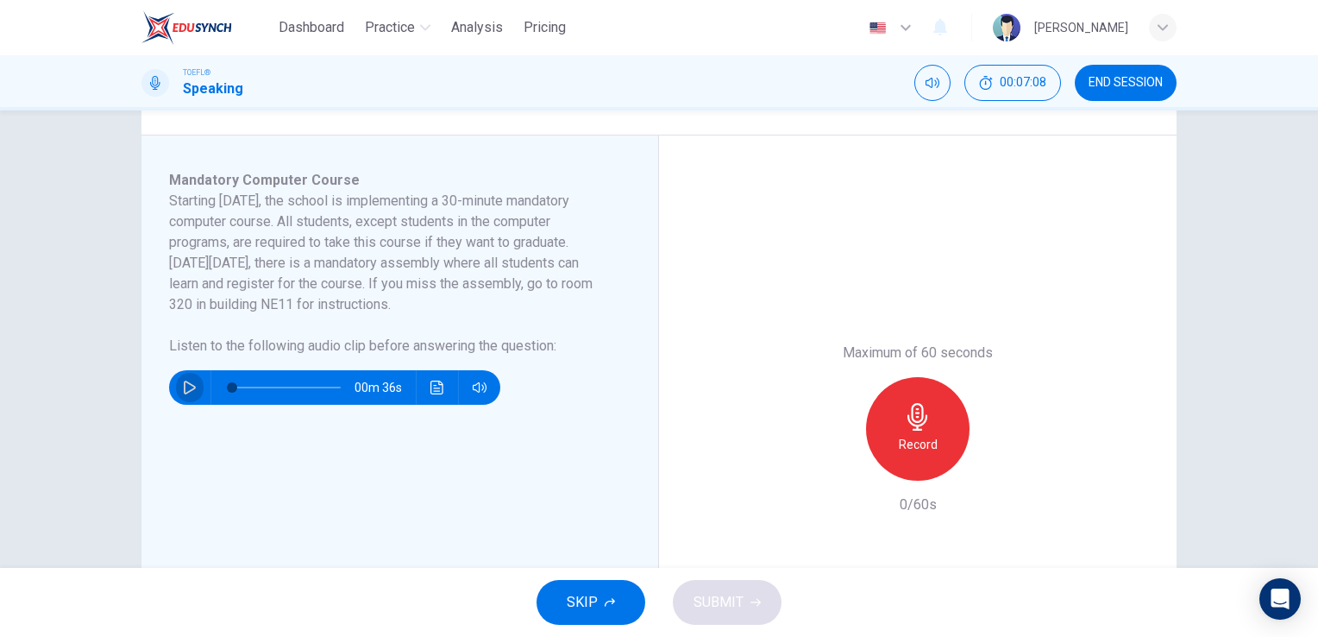
click at [191, 387] on icon "button" at bounding box center [190, 387] width 12 height 14
click at [181, 398] on button "button" at bounding box center [190, 387] width 28 height 34
type input "0"
click at [940, 440] on div "Record" at bounding box center [917, 428] width 103 height 103
click at [886, 422] on div "Stop" at bounding box center [917, 428] width 103 height 103
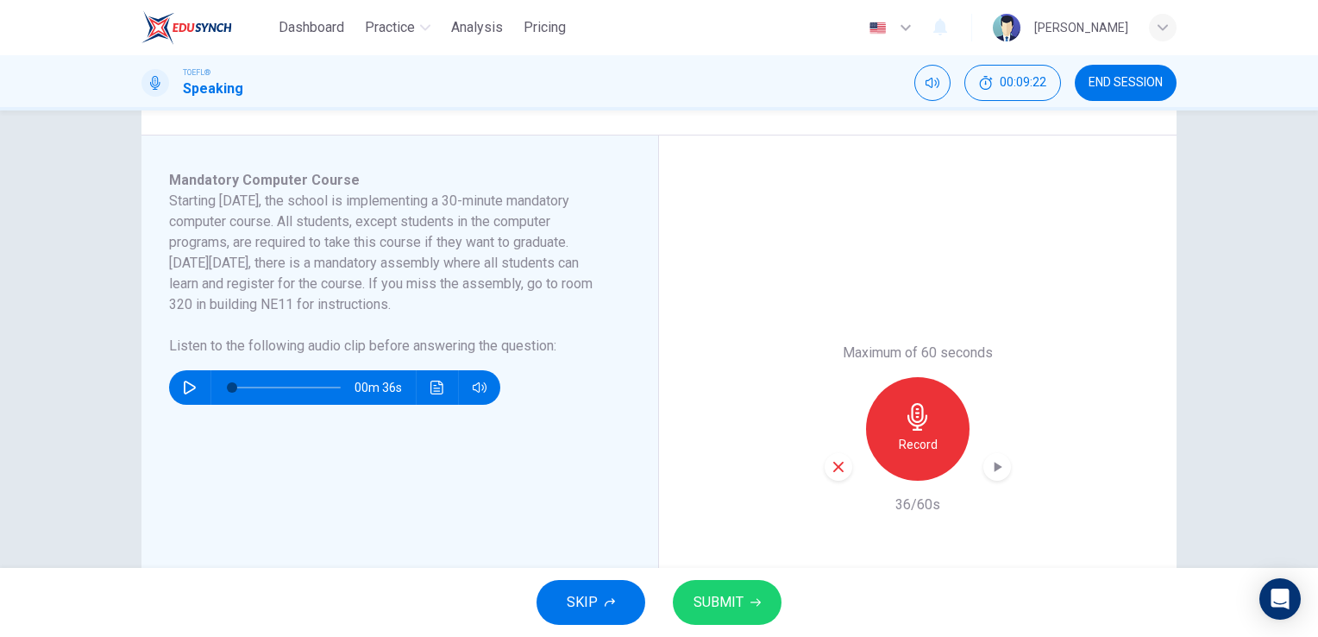
click at [718, 597] on span "SUBMIT" at bounding box center [718, 602] width 50 height 24
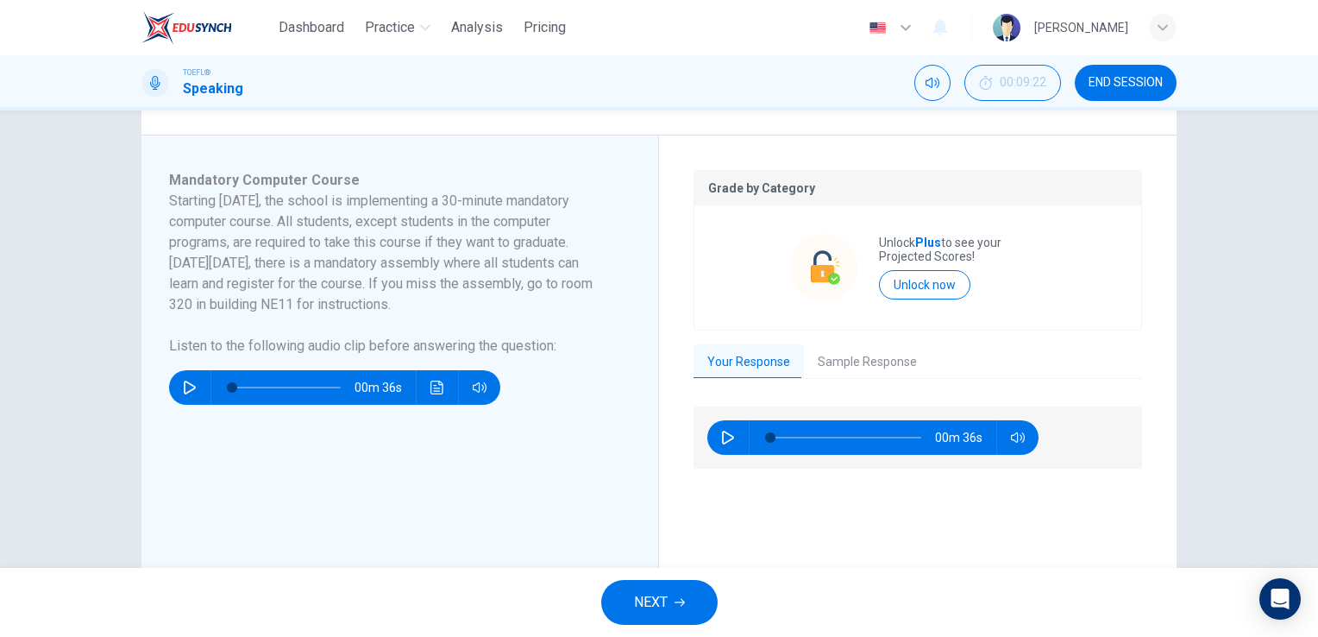
click at [873, 359] on button "Sample Response" at bounding box center [867, 362] width 127 height 36
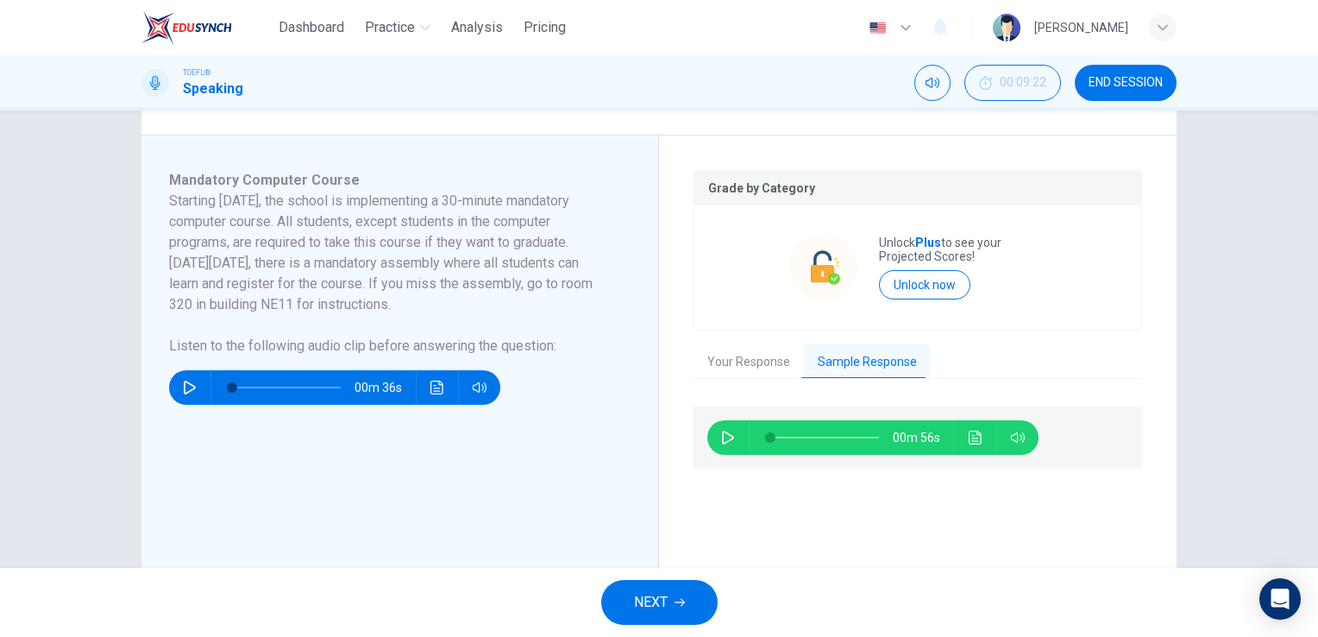
click at [963, 431] on button "Click to see the audio transcription" at bounding box center [976, 437] width 28 height 34
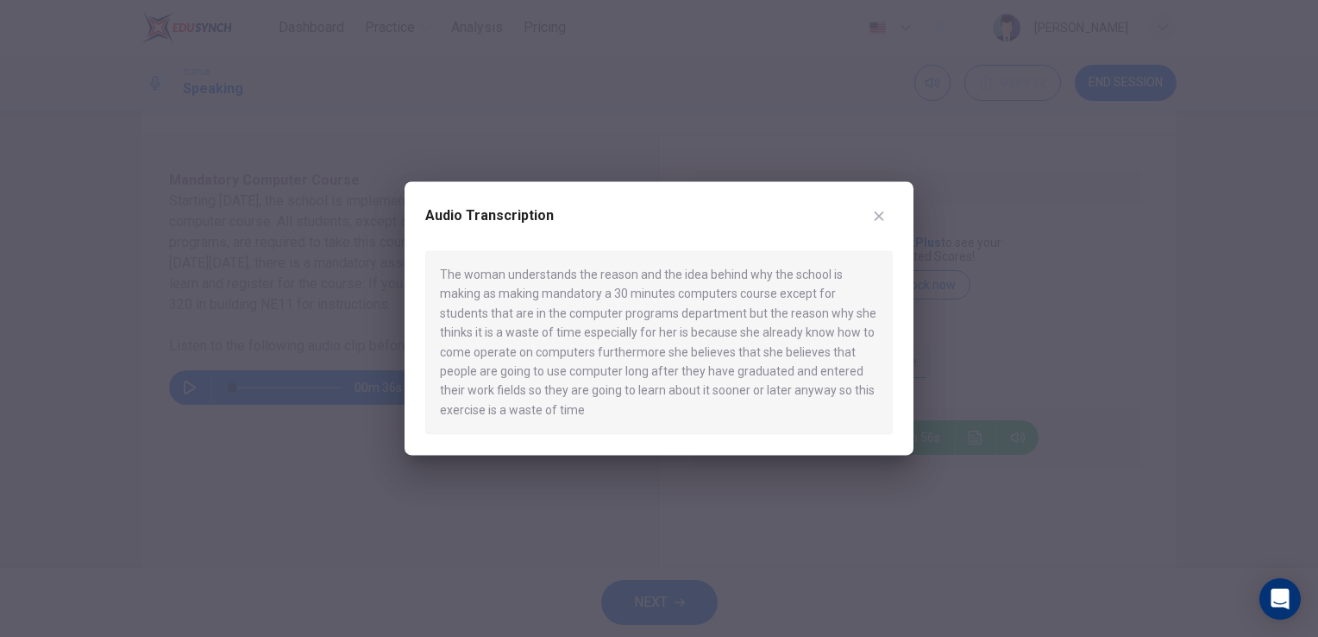
click at [894, 231] on div "Audio Transcription The woman understands the reason and the idea behind why th…" at bounding box center [659, 317] width 509 height 273
click at [890, 229] on div "Audio Transcription" at bounding box center [658, 226] width 467 height 48
click at [881, 223] on icon "button" at bounding box center [879, 216] width 14 height 14
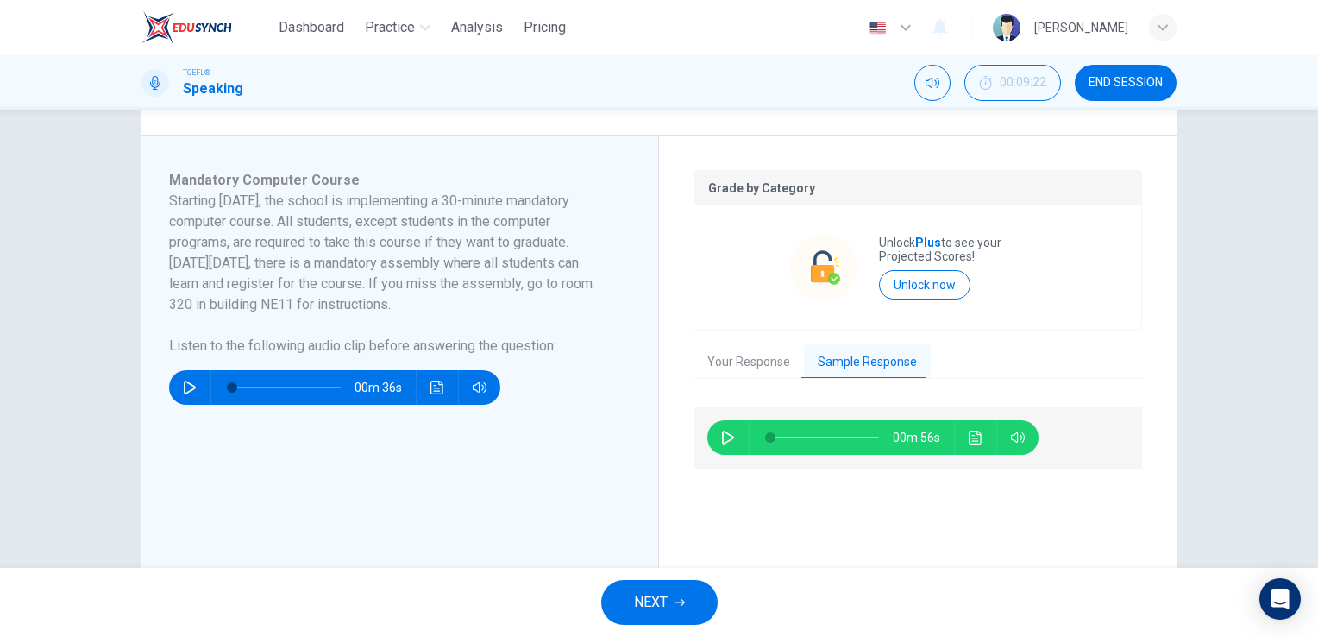
click at [1150, 70] on button "END SESSION" at bounding box center [1126, 83] width 102 height 36
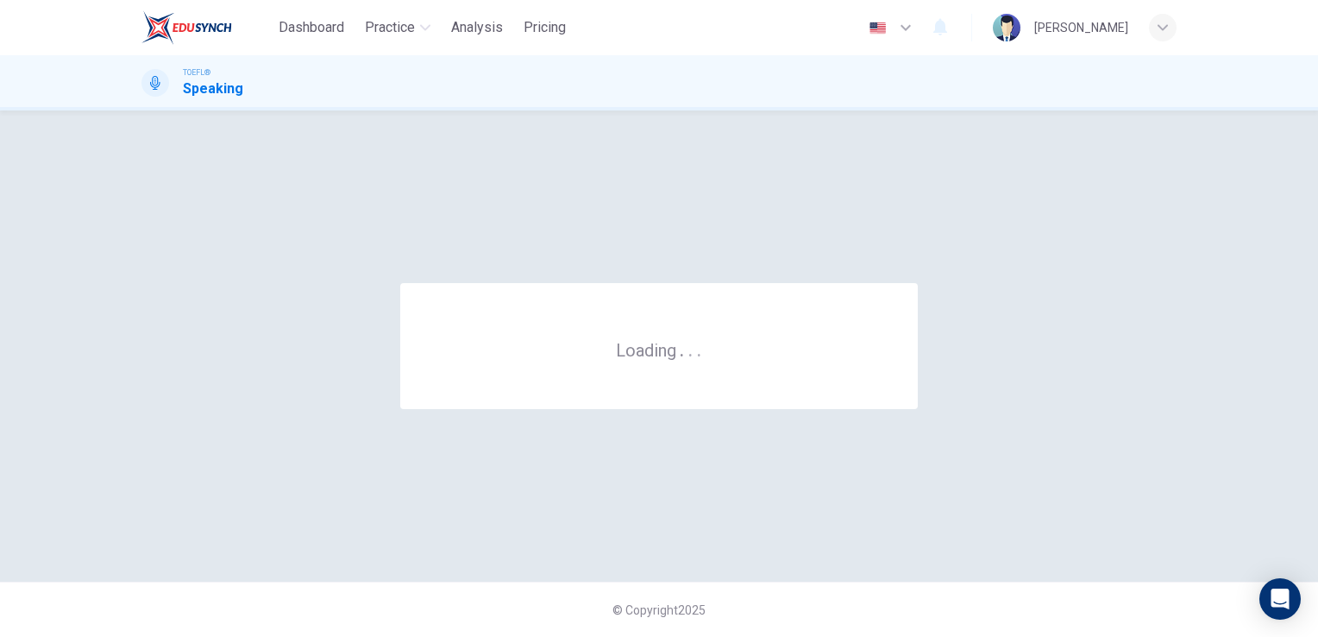
scroll to position [0, 0]
